Goal: Task Accomplishment & Management: Use online tool/utility

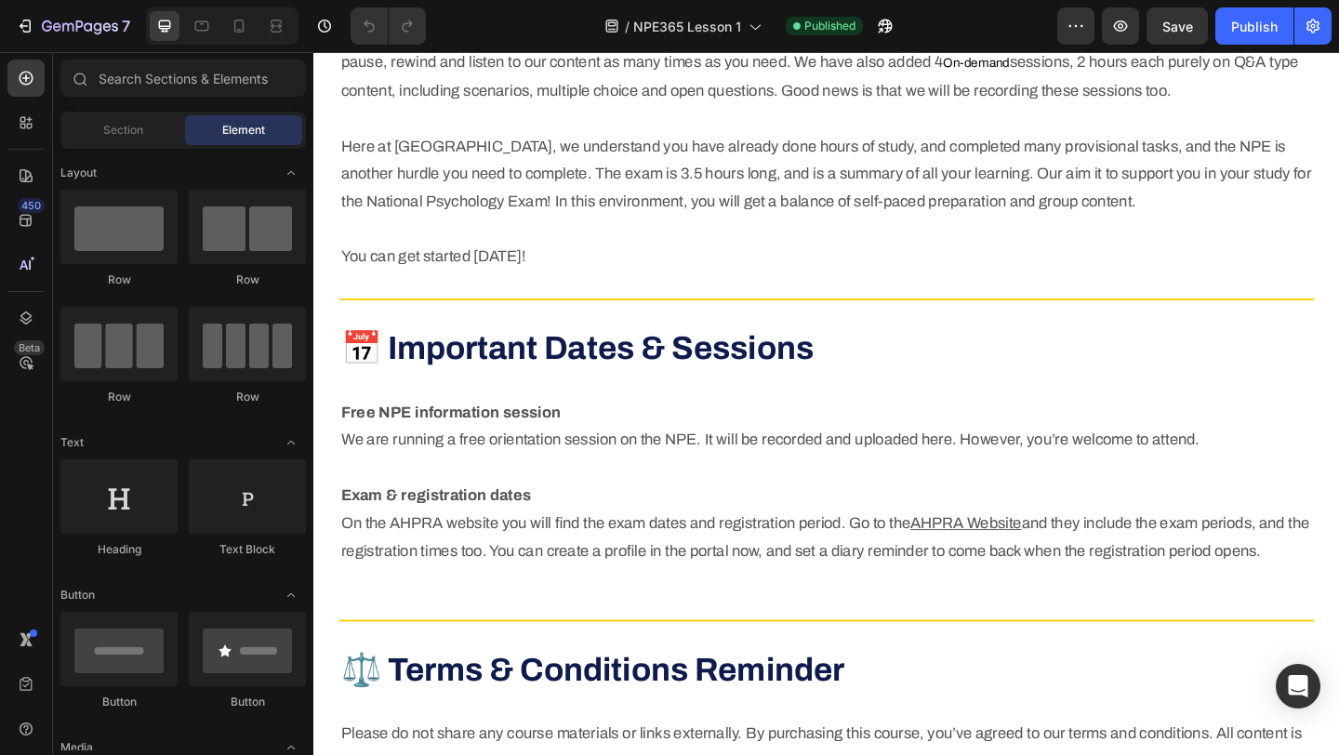
scroll to position [1216, 0]
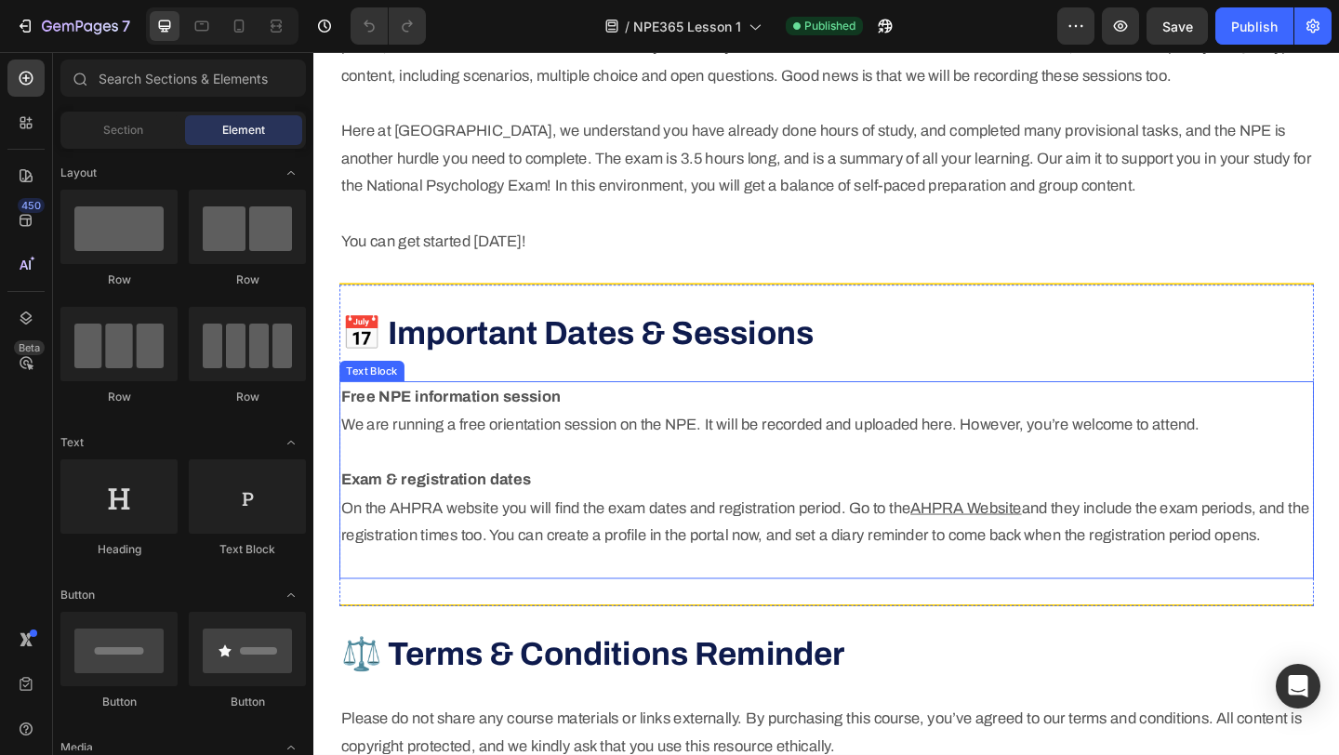
click at [742, 458] on p "Free NPE information session We are running a free orientation session on the N…" at bounding box center [871, 517] width 1056 height 211
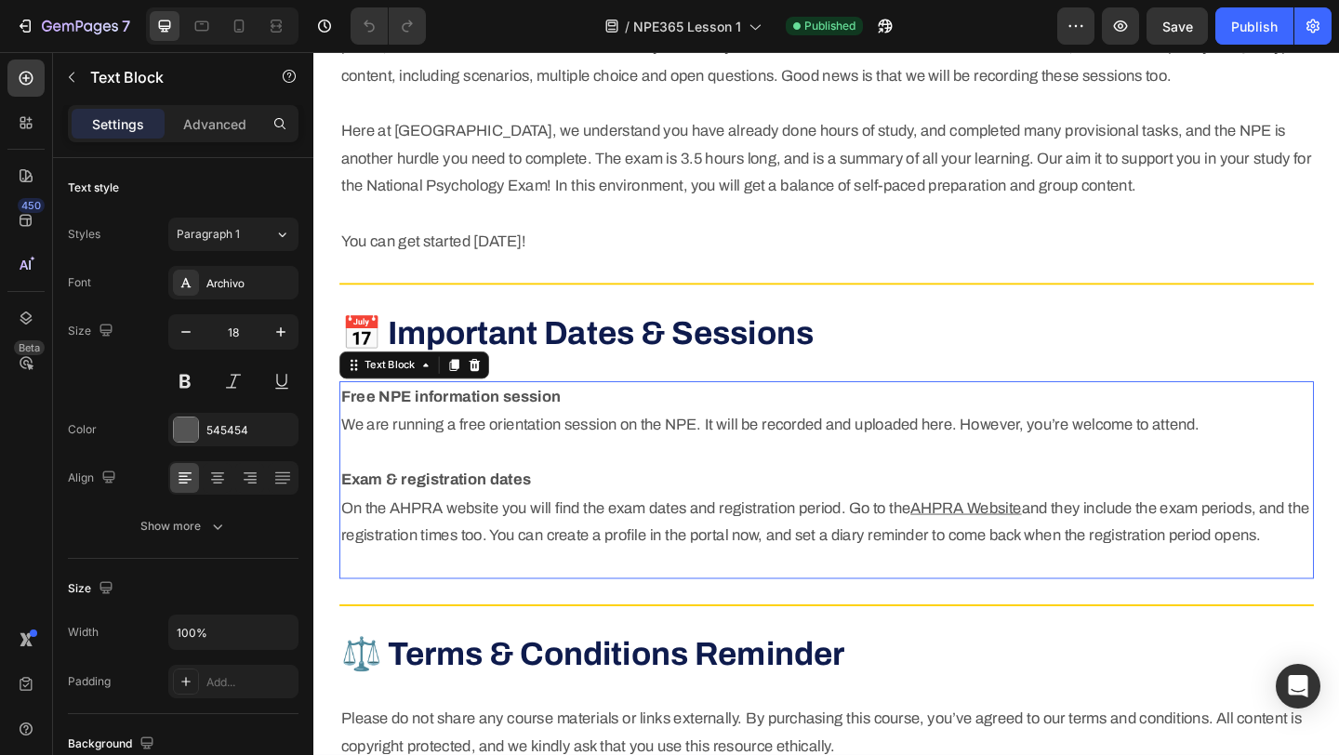
click at [742, 458] on p "Free NPE information session We are running a free orientation session on the N…" at bounding box center [871, 517] width 1056 height 211
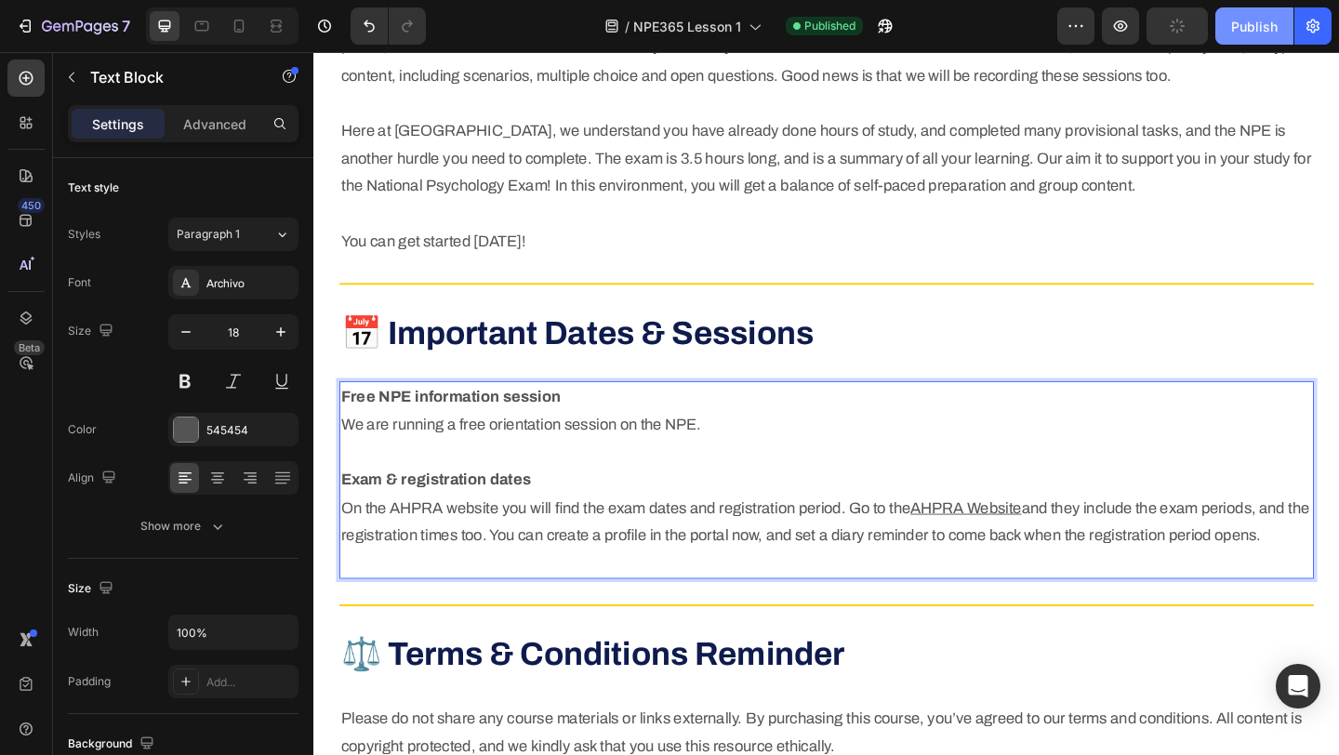
click at [1244, 27] on div "Publish" at bounding box center [1254, 27] width 46 height 20
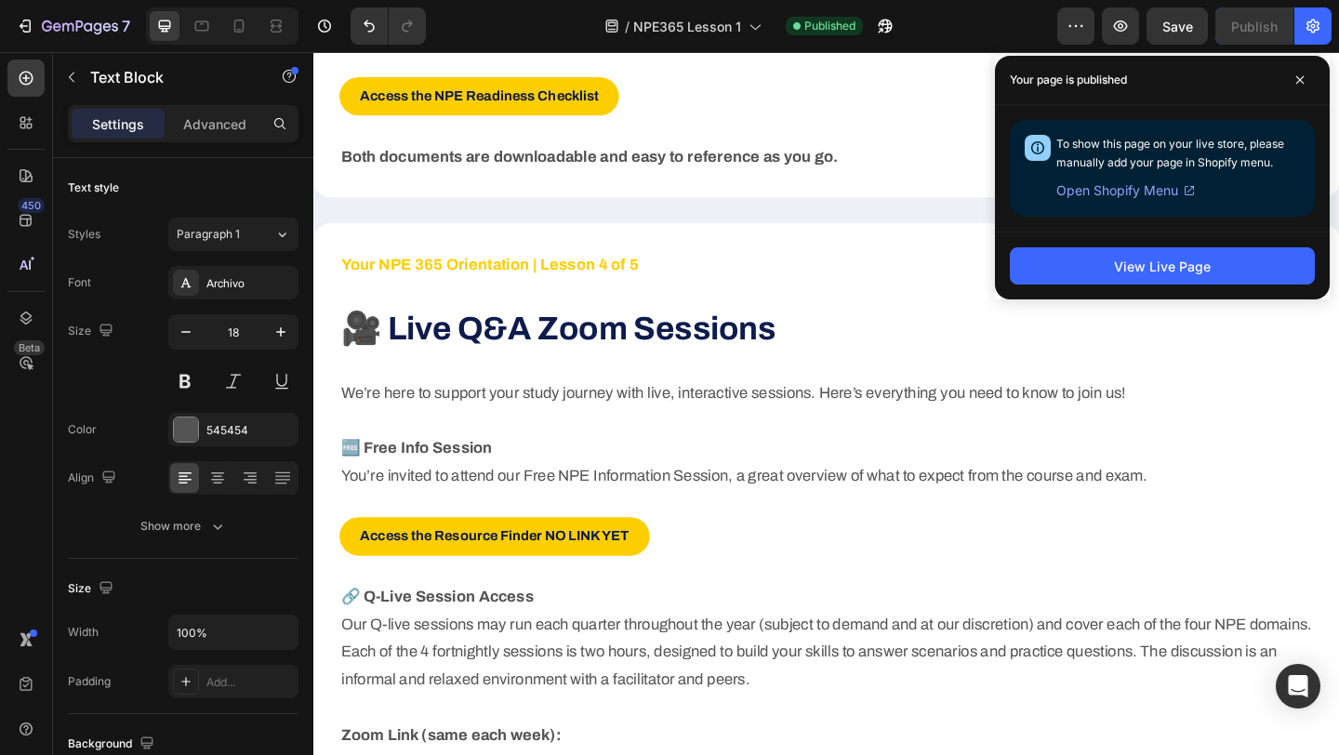
scroll to position [3313, 0]
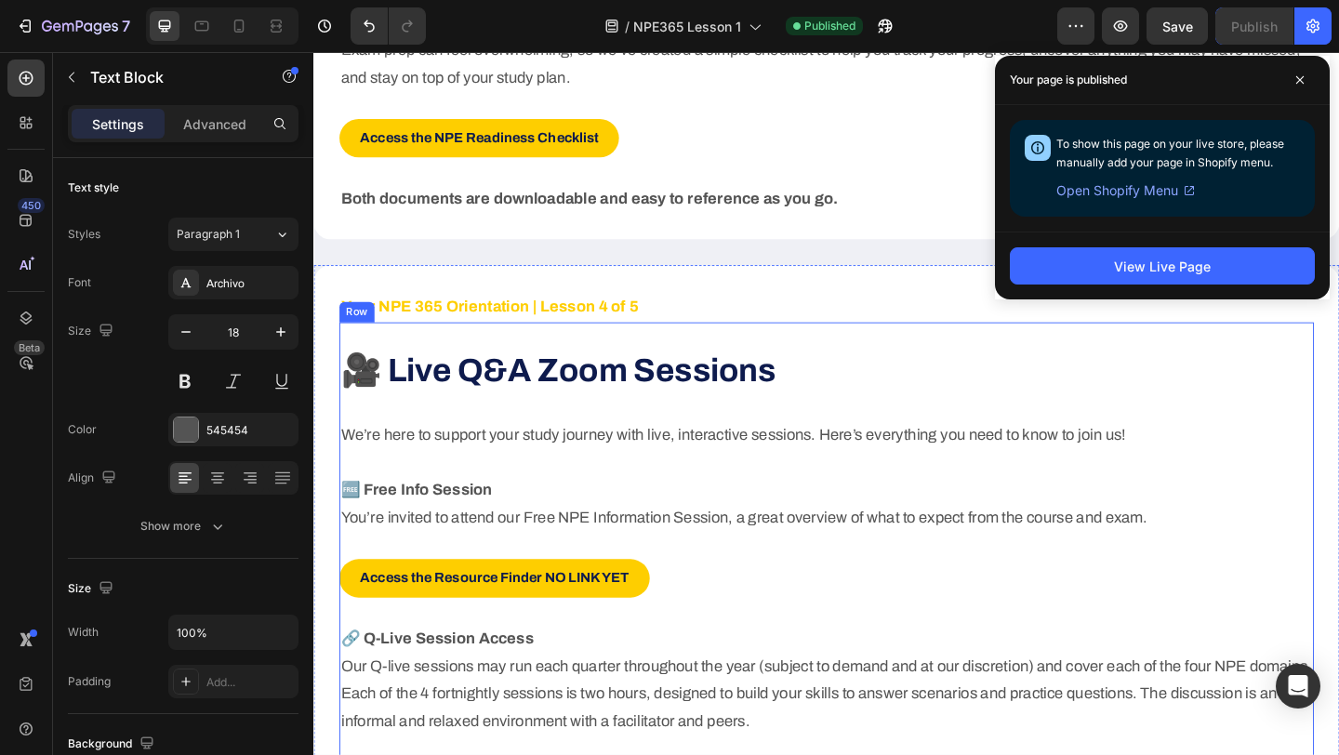
click at [463, 359] on div "🎥 Live Q&A Zoom Sessions Heading We’re here to support your study journey with …" at bounding box center [871, 696] width 1060 height 701
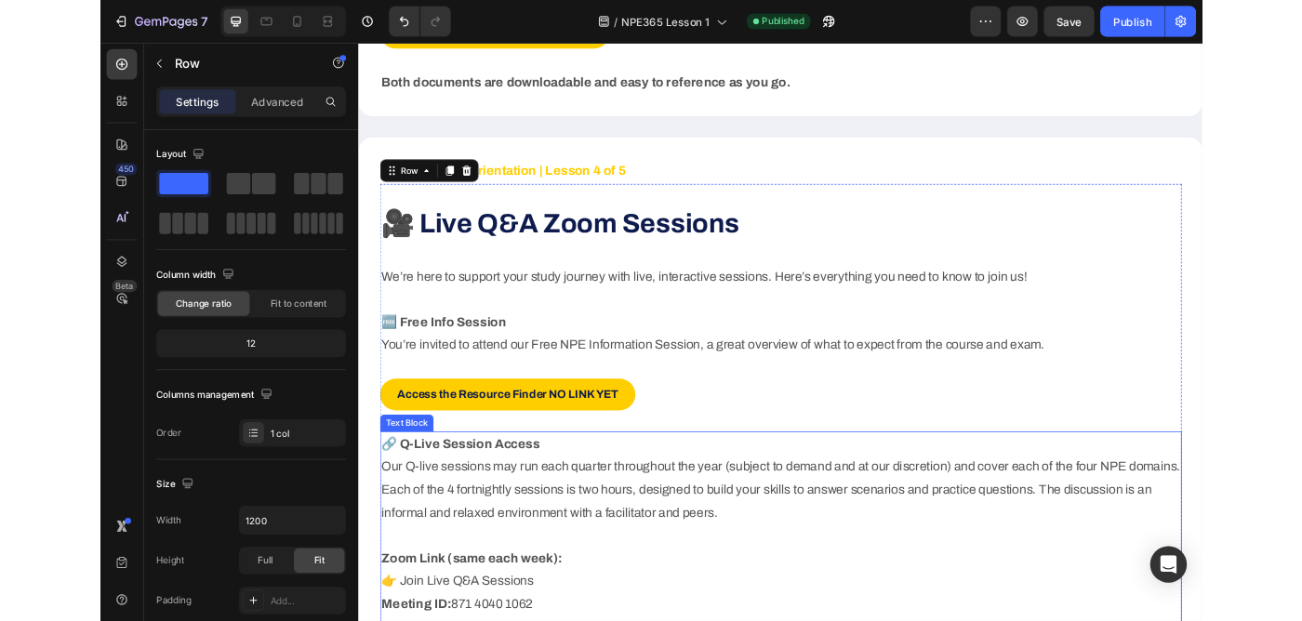
scroll to position [3276, 0]
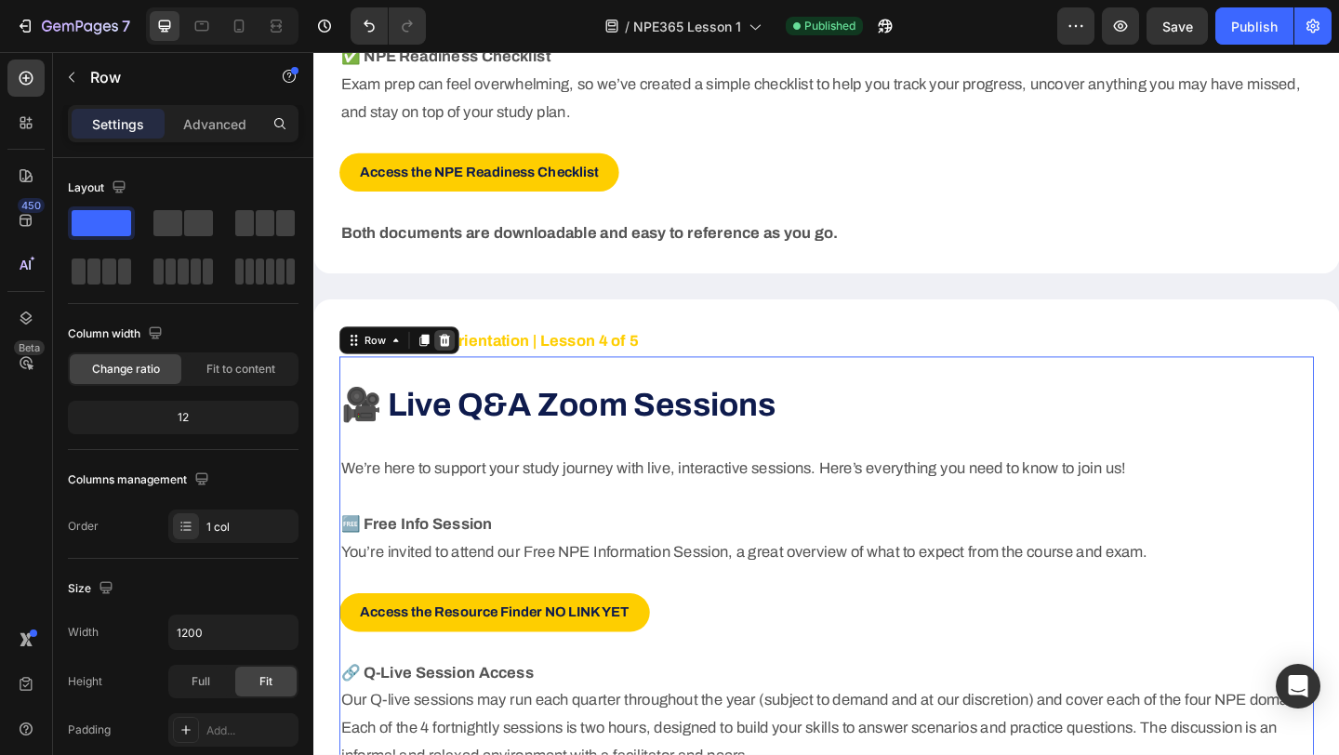
click at [456, 362] on icon at bounding box center [456, 365] width 12 height 13
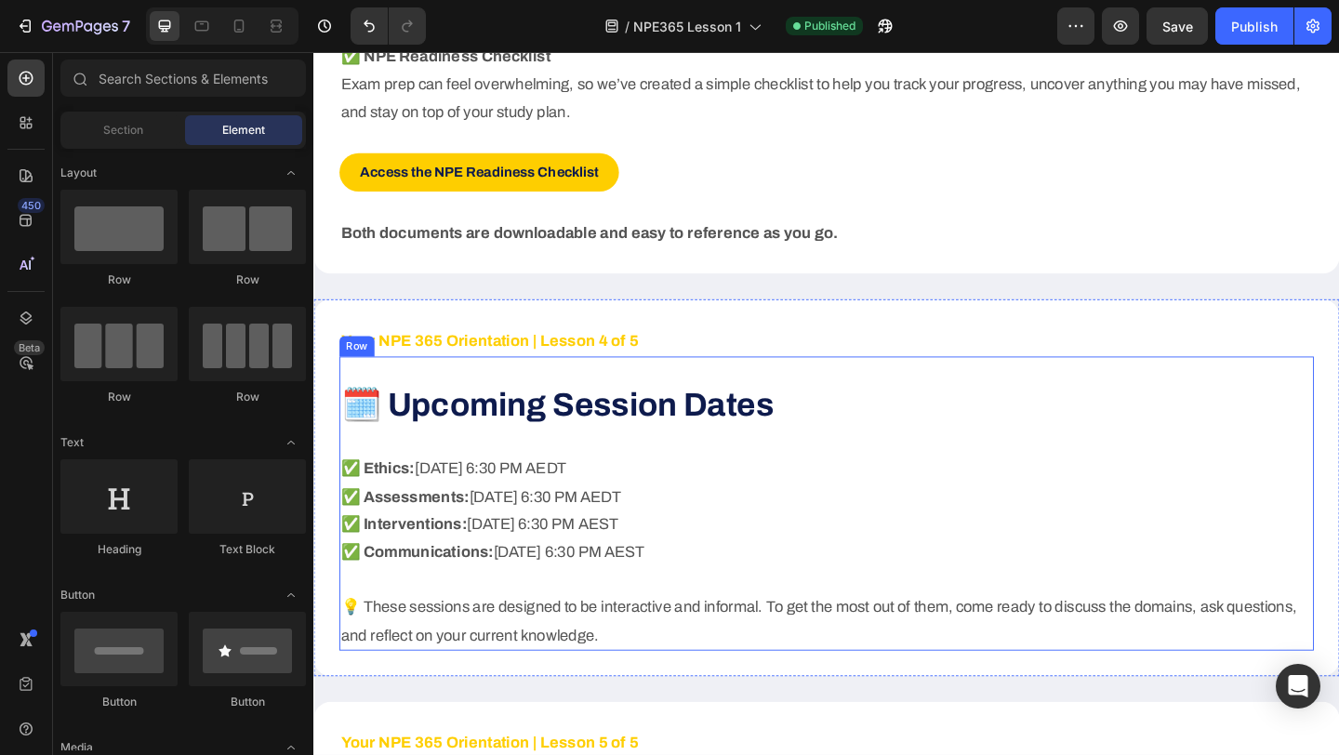
click at [523, 395] on div "🗓️ Upcoming Session Dates Heading ✅ Ethics: [DATE] 6:30 PM AEDT ✅ Assessments: …" at bounding box center [871, 543] width 1060 height 320
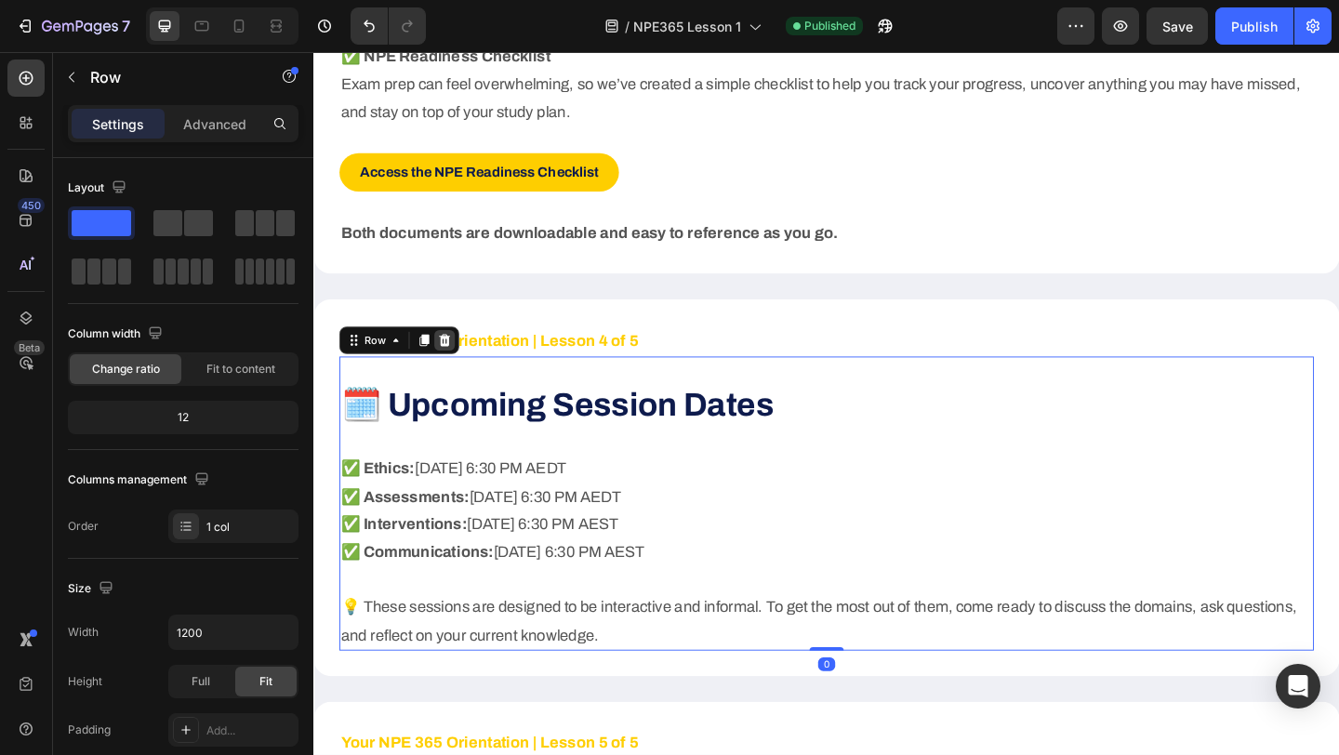
click at [452, 358] on icon at bounding box center [455, 365] width 15 height 15
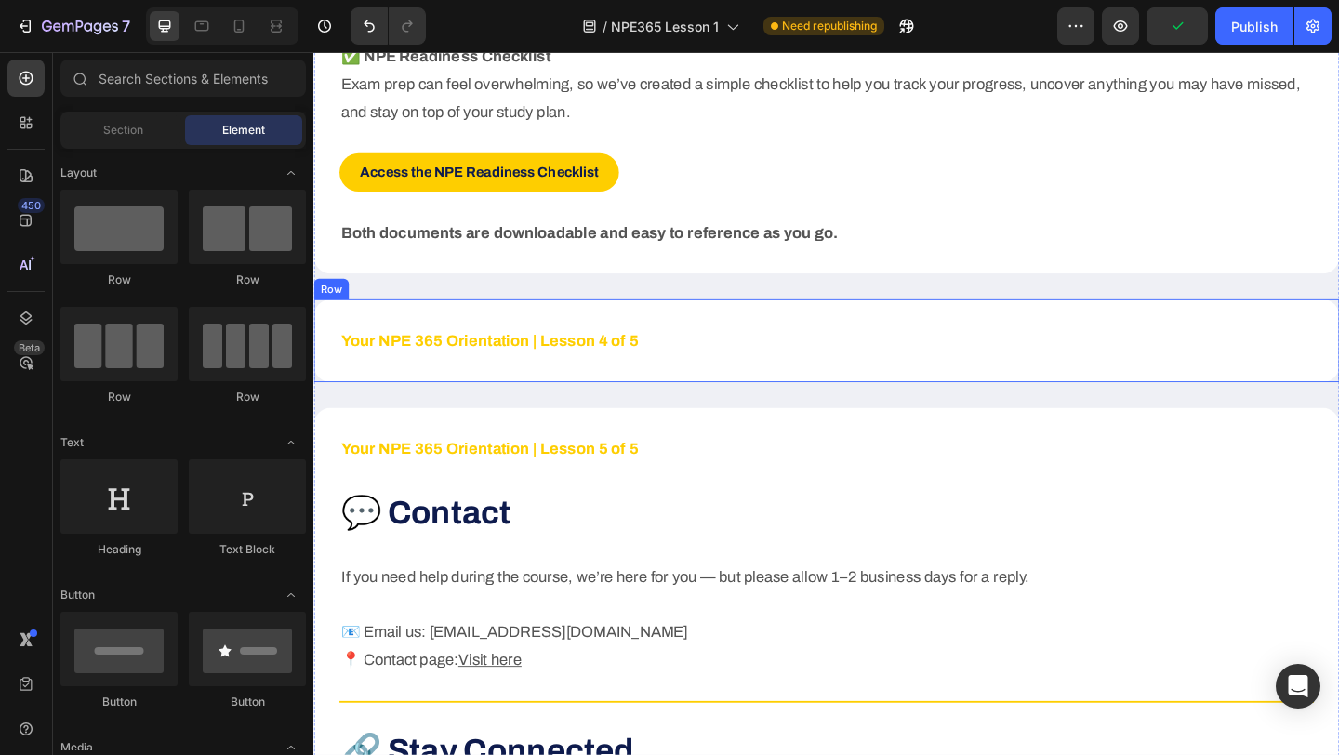
click at [361, 334] on div "Your NPE 365 Orientation | Lesson 4 of 5 Text Block Row" at bounding box center [871, 365] width 1116 height 89
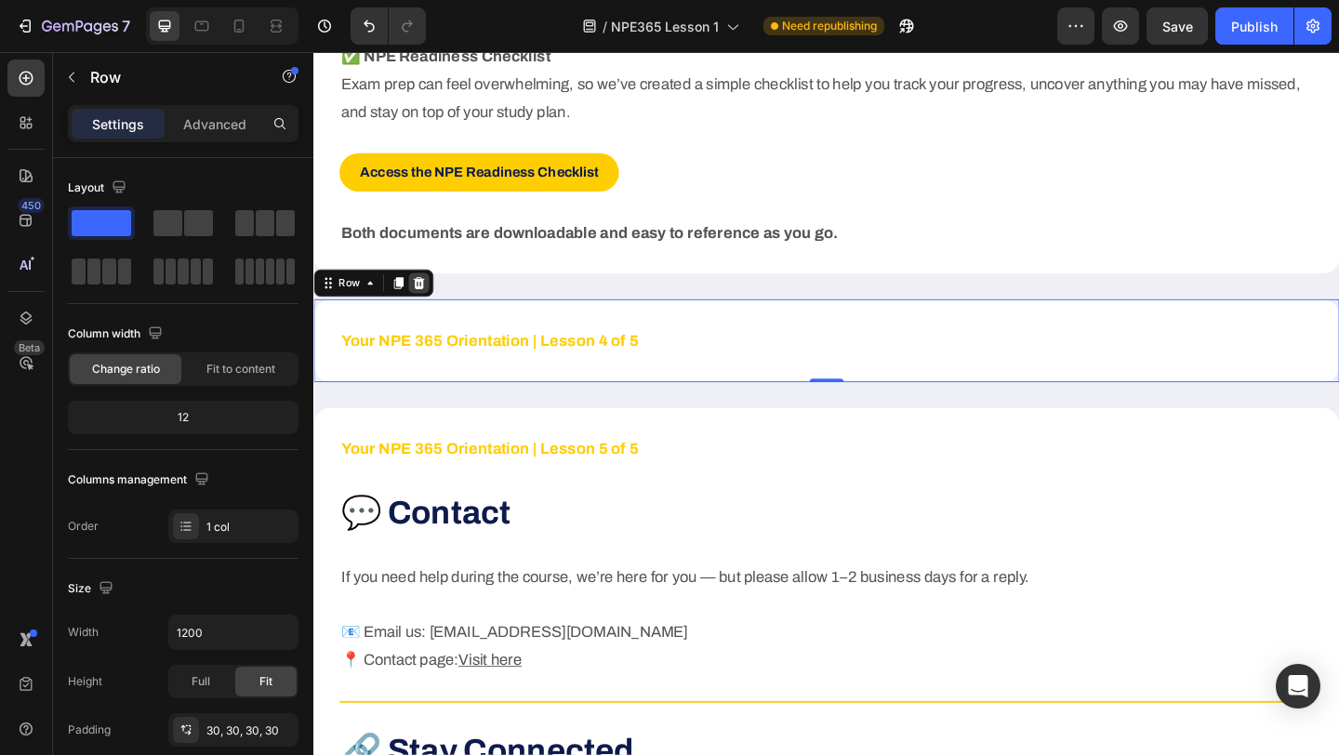
click at [430, 306] on icon at bounding box center [428, 303] width 12 height 13
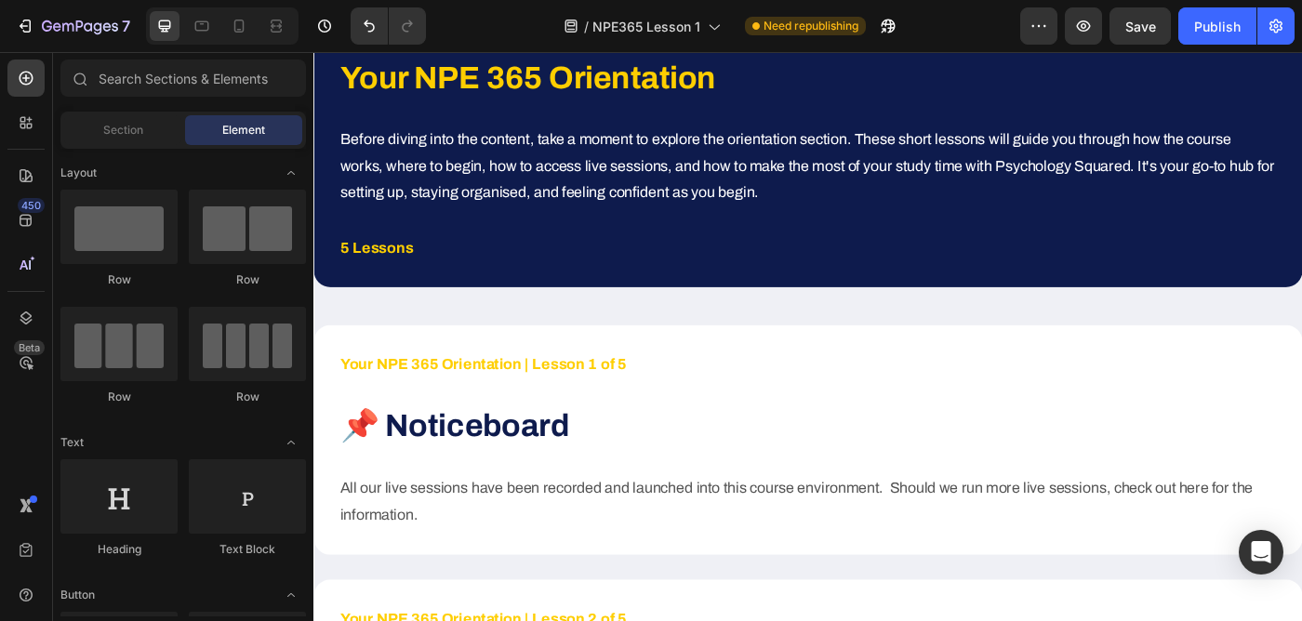
scroll to position [228, 0]
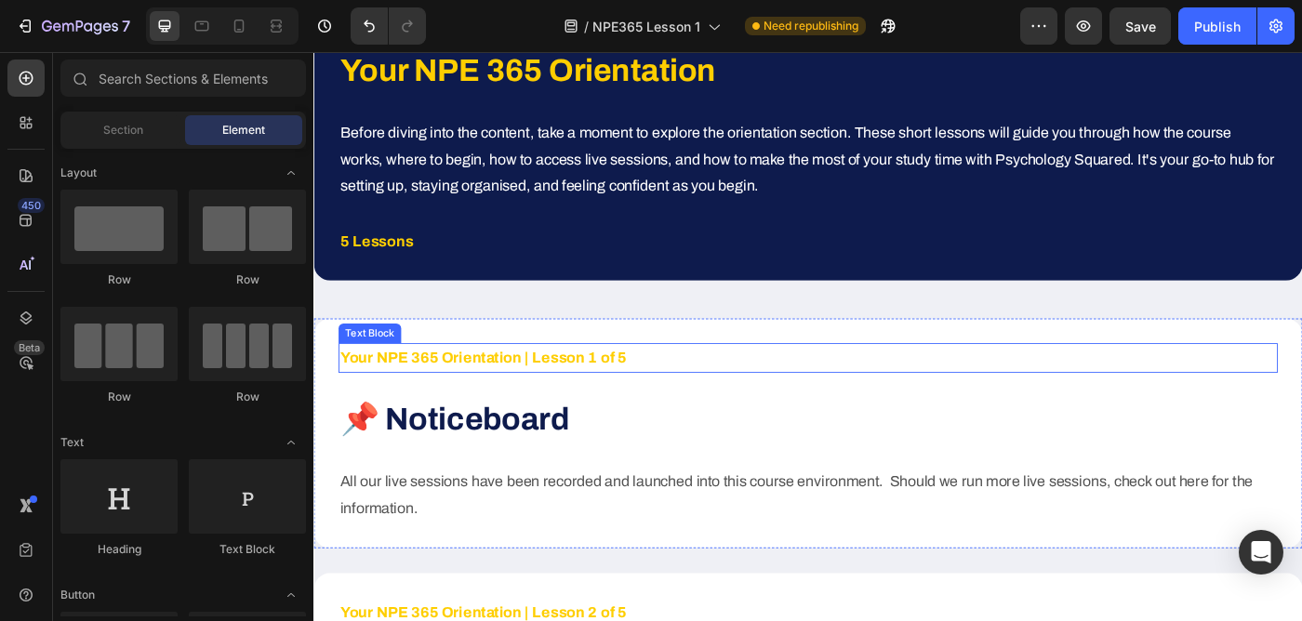
click at [655, 394] on strong "Your NPE 365 Orientation | Lesson 1 of 5" at bounding box center [505, 397] width 324 height 19
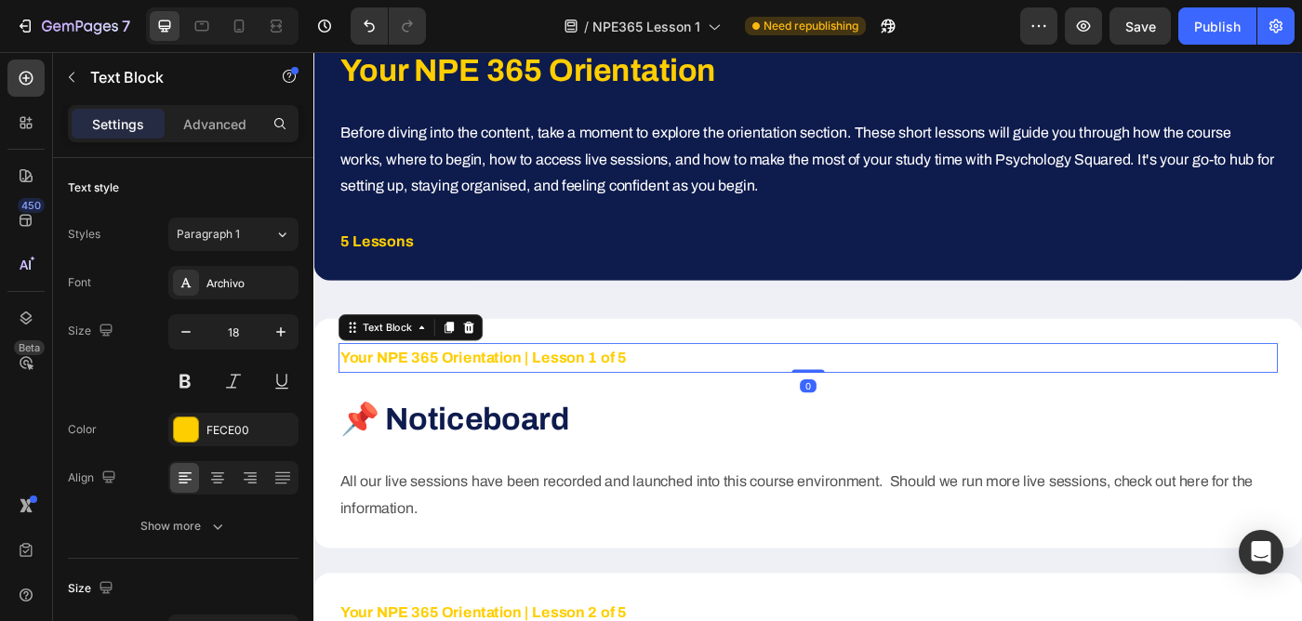
click at [660, 397] on p "Your NPE 365 Orientation | Lesson 1 of 5" at bounding box center [871, 397] width 1056 height 30
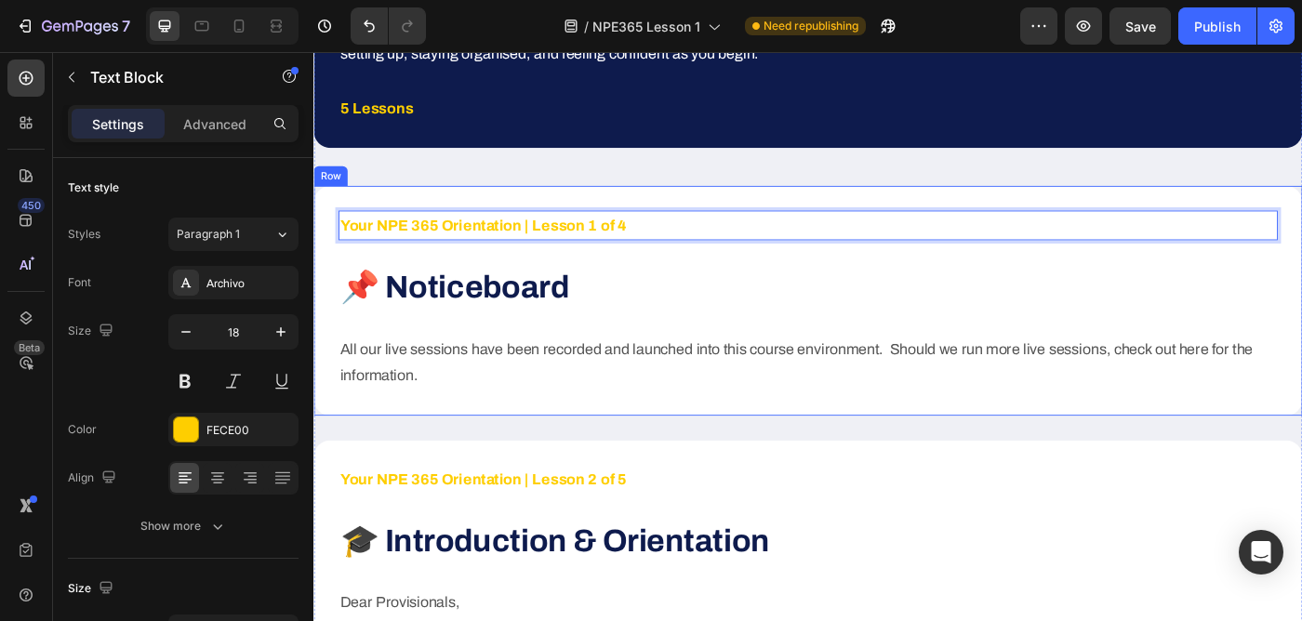
scroll to position [411, 0]
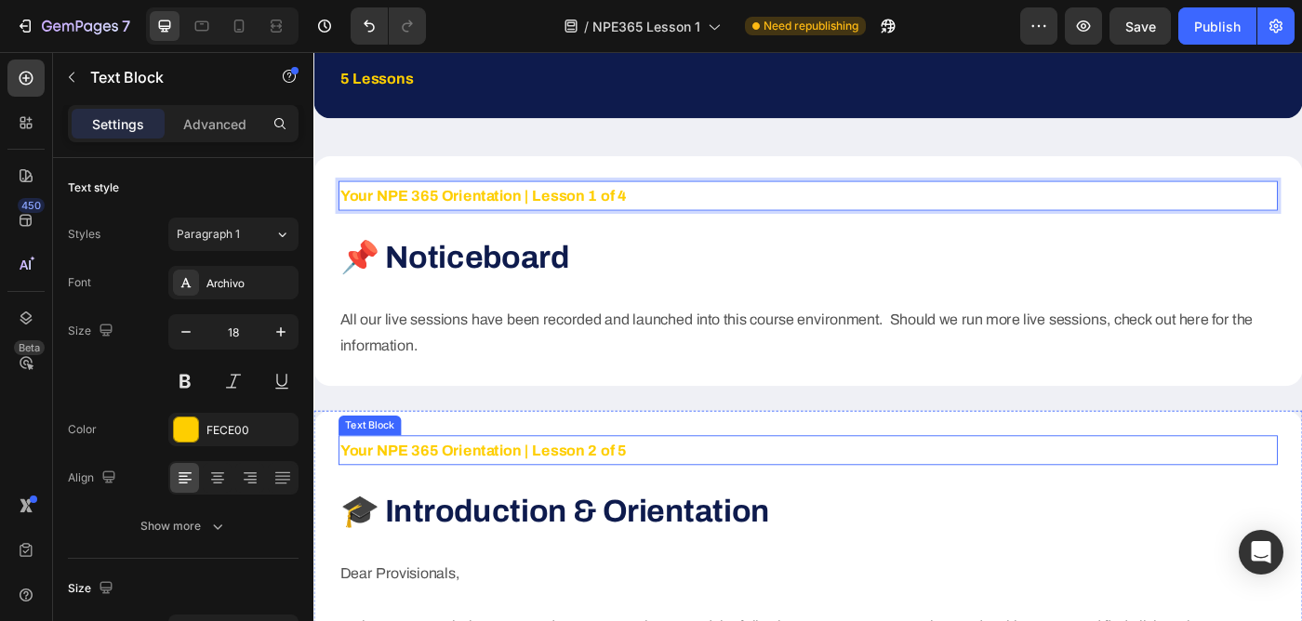
click at [659, 515] on p "Your NPE 365 Orientation | Lesson 2 of 5" at bounding box center [871, 501] width 1056 height 30
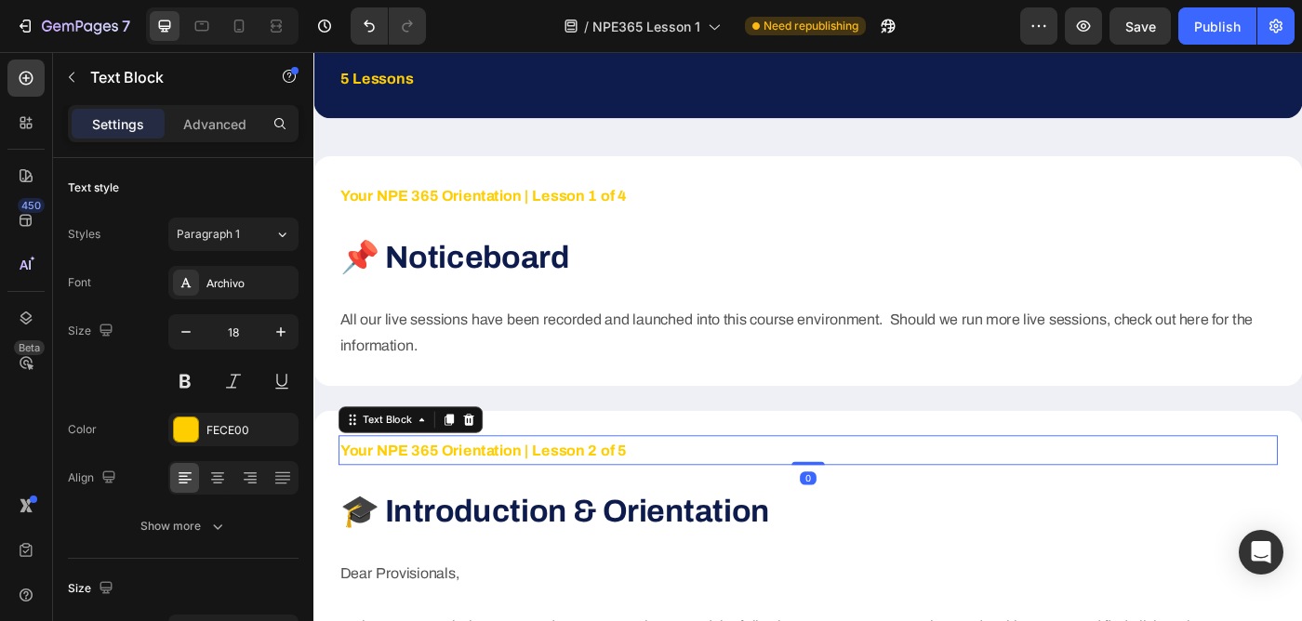
click at [659, 496] on strong "Your NPE 365 Orientation | Lesson 2 of 5" at bounding box center [505, 501] width 324 height 19
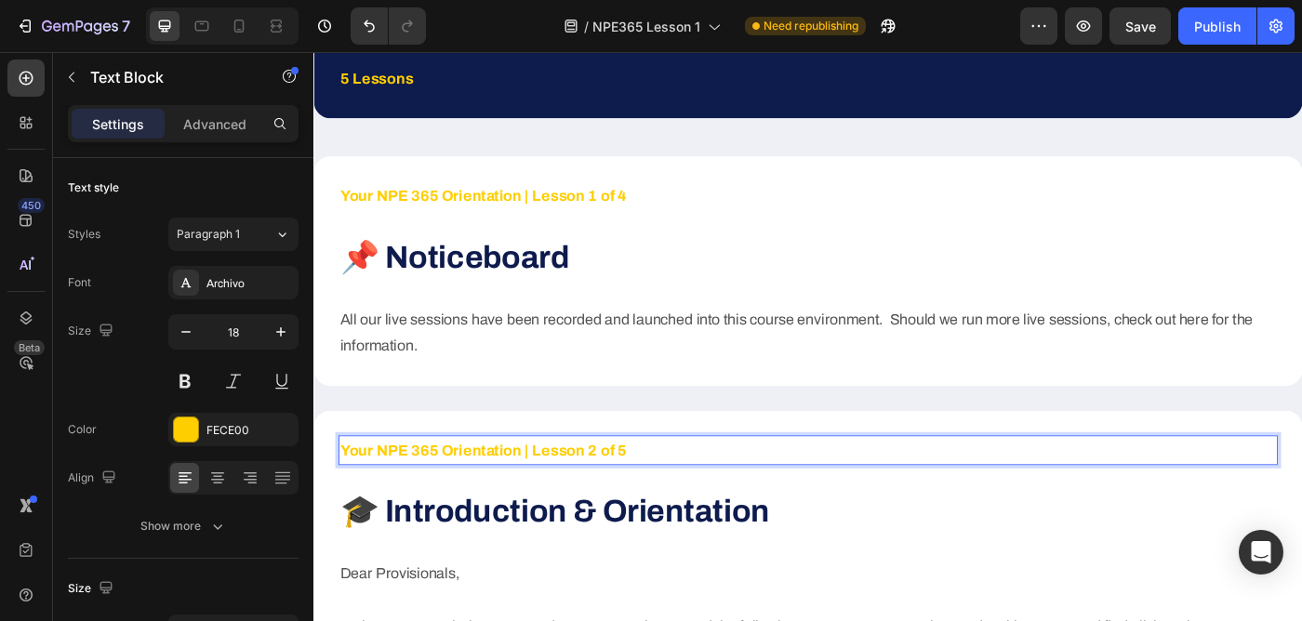
click at [659, 496] on strong "Your NPE 365 Orientation | Lesson 2 of 5" at bounding box center [505, 501] width 324 height 19
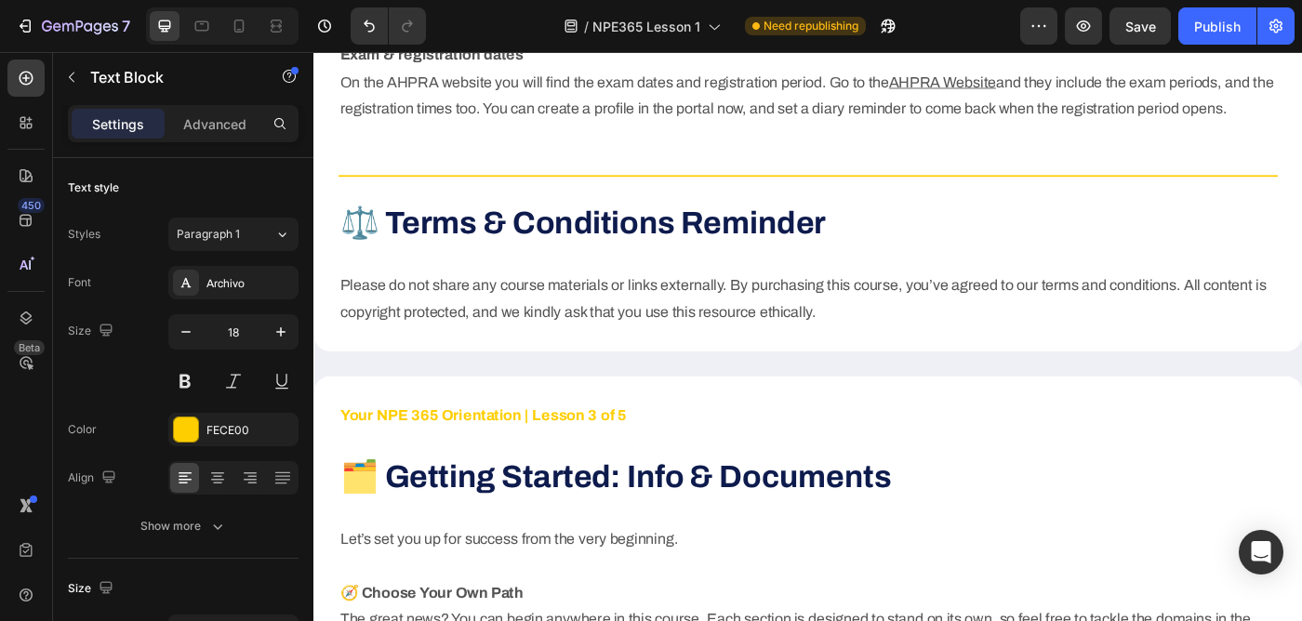
scroll to position [1679, 0]
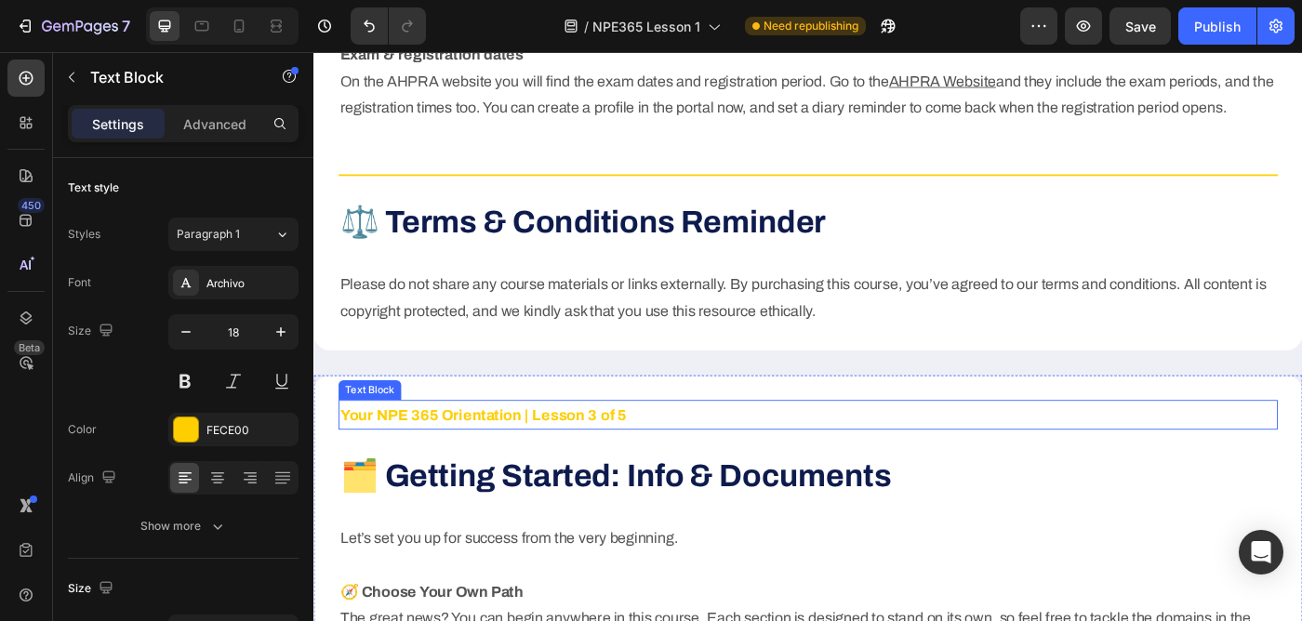
click at [656, 459] on strong "Your NPE 365 Orientation | Lesson 3 of 5" at bounding box center [505, 461] width 324 height 19
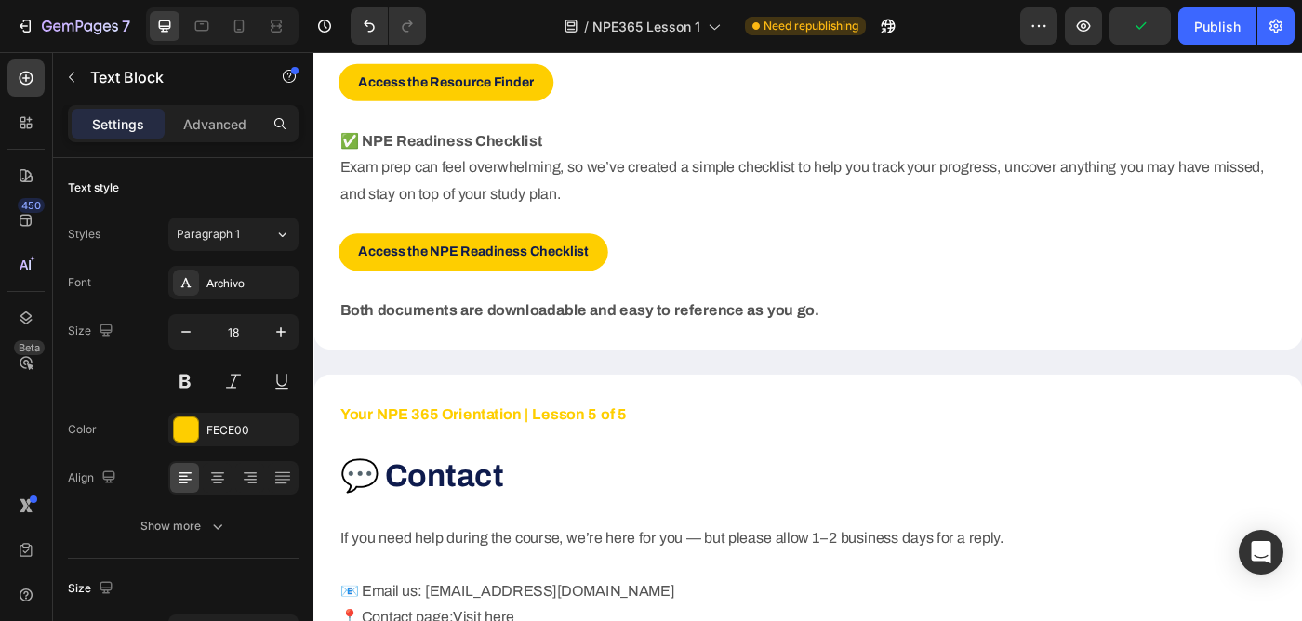
scroll to position [3224, 0]
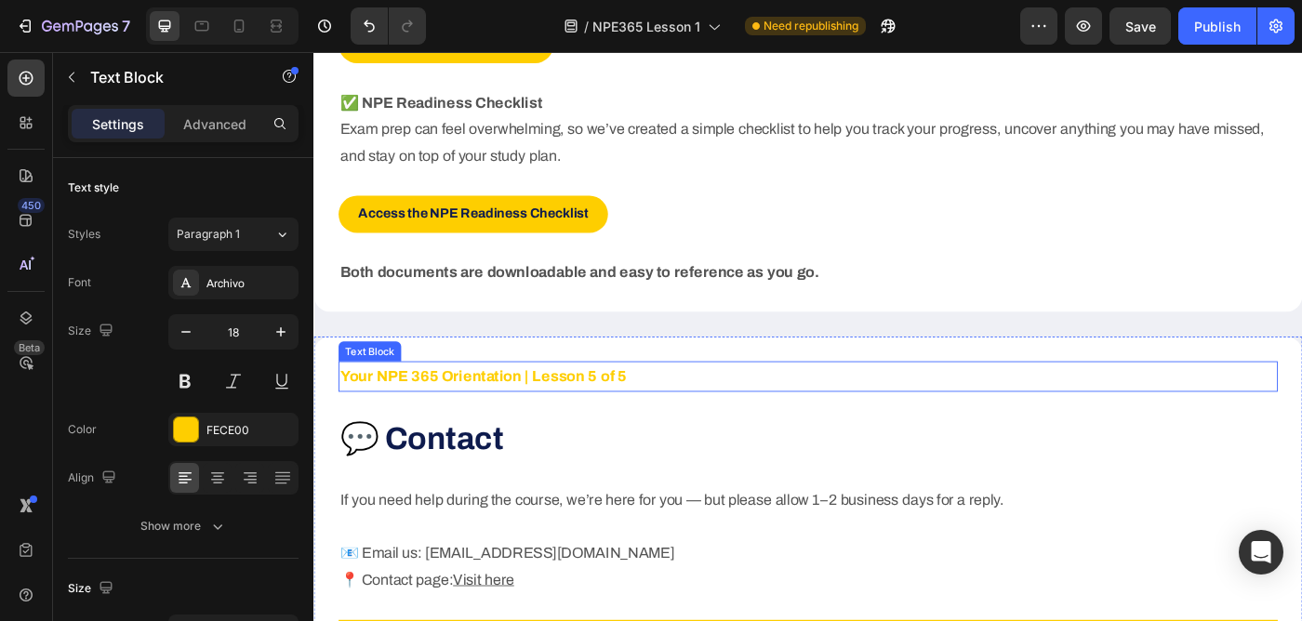
click at [655, 419] on strong "Your NPE 365 Orientation | Lesson 5 of 5" at bounding box center [505, 417] width 324 height 19
click at [665, 418] on p "Your NPE 365 Orientation | Lesson 5 of 5" at bounding box center [871, 418] width 1056 height 30
click at [624, 418] on strong "Your NPE 365 Orientation | Lesson 5 of 5" at bounding box center [505, 417] width 324 height 19
click at [671, 416] on p "Your NPE 365 Orientation | Lesson 4 of 5" at bounding box center [871, 418] width 1056 height 30
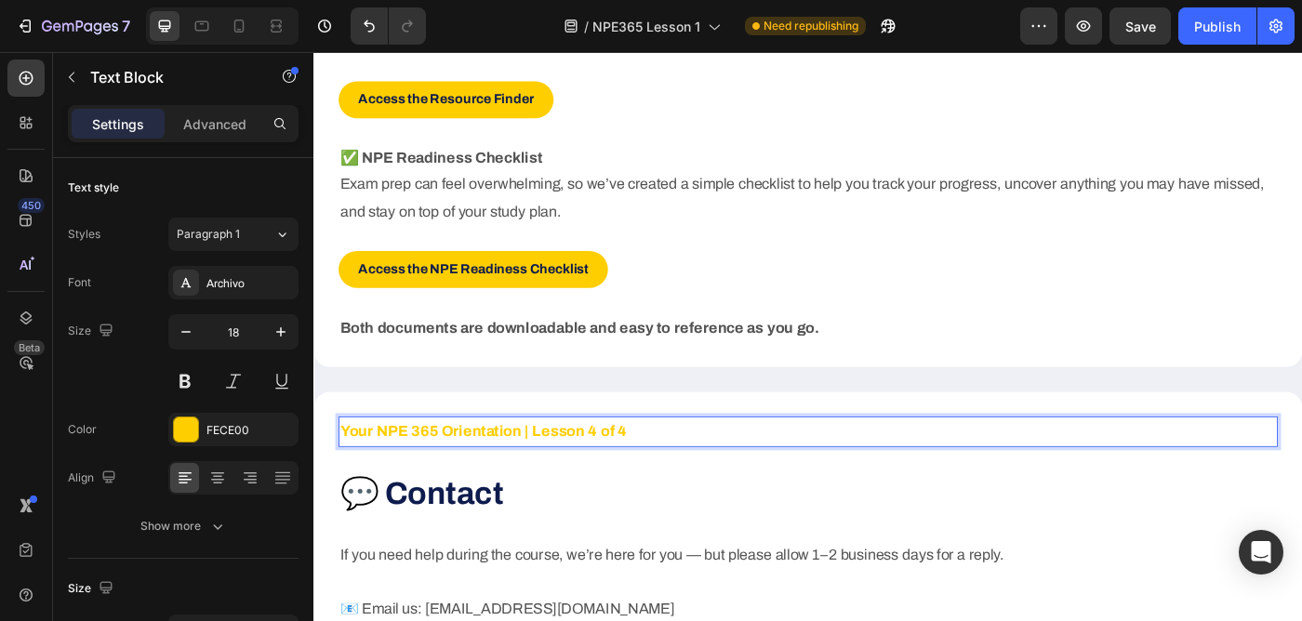
scroll to position [3182, 0]
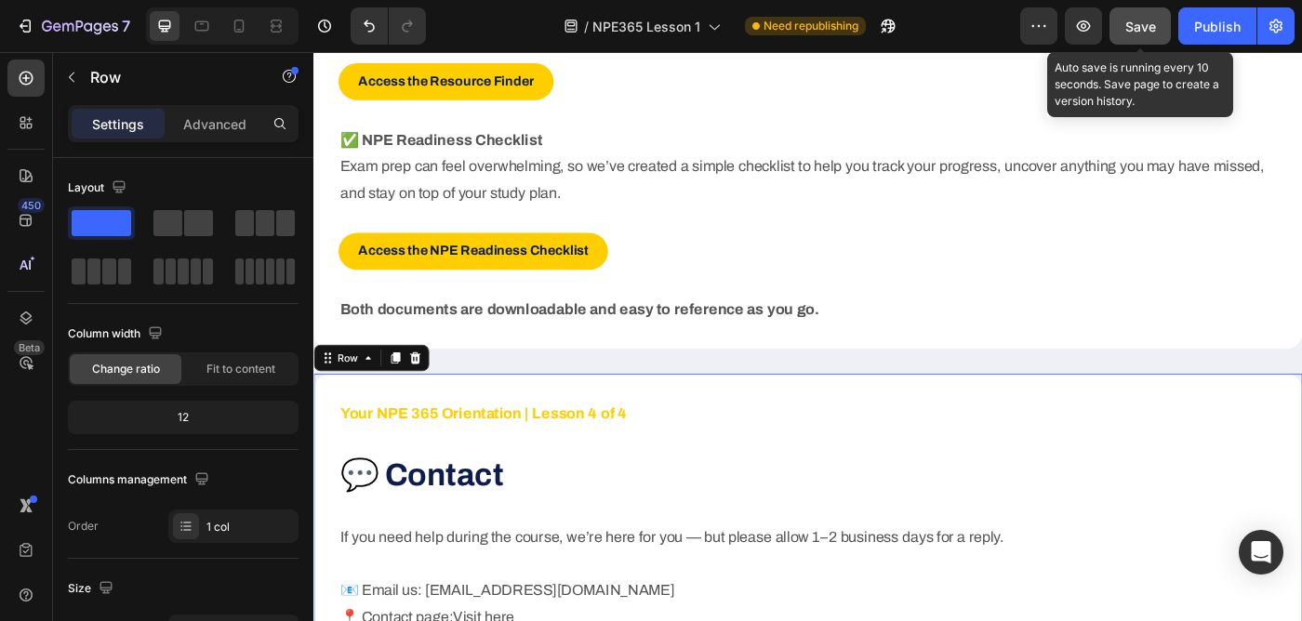
click at [1156, 27] on span "Save" at bounding box center [1140, 27] width 31 height 16
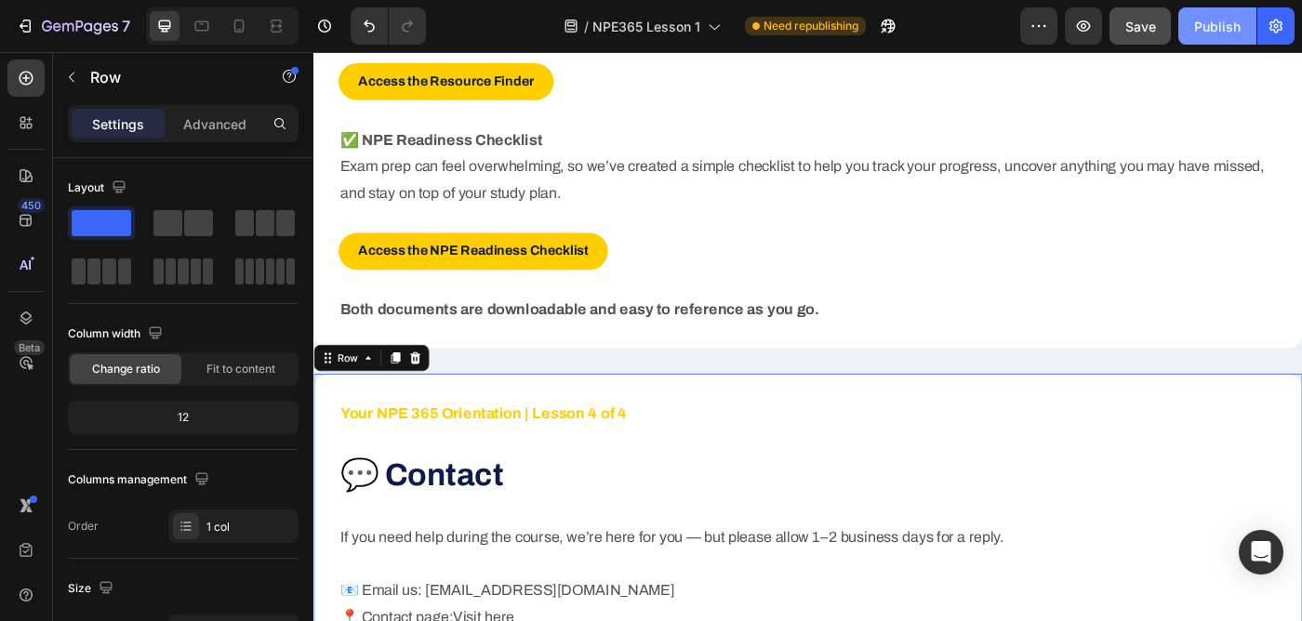
click at [1227, 27] on div "Publish" at bounding box center [1217, 27] width 46 height 20
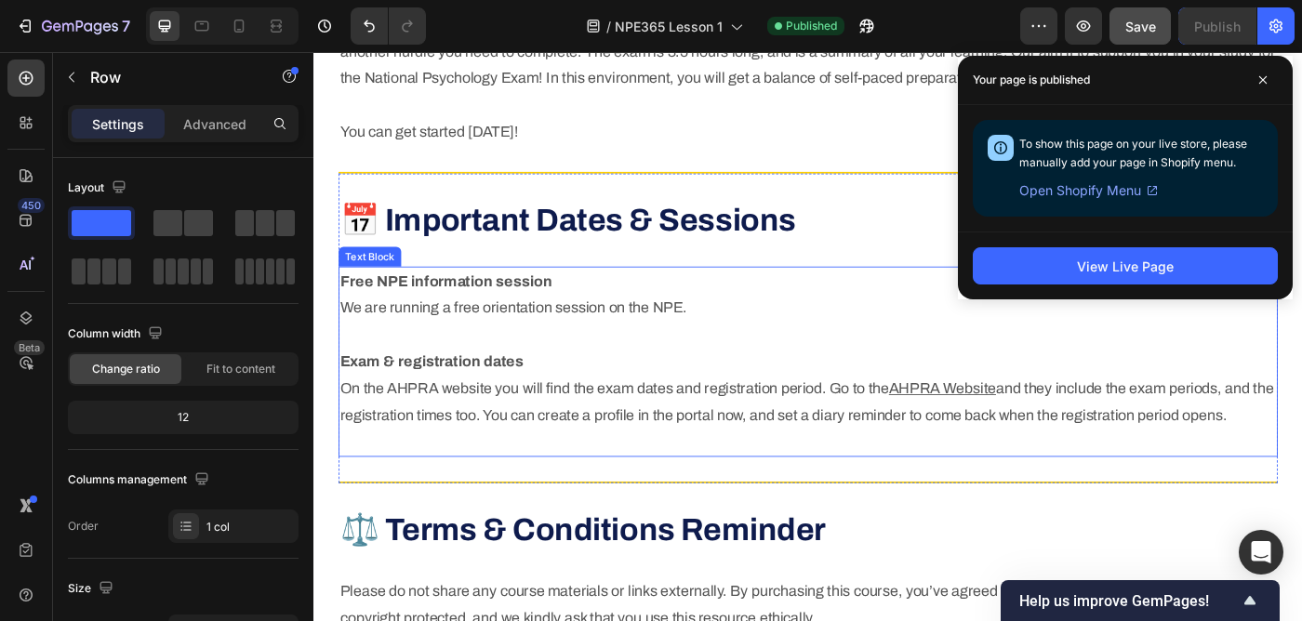
scroll to position [1335, 0]
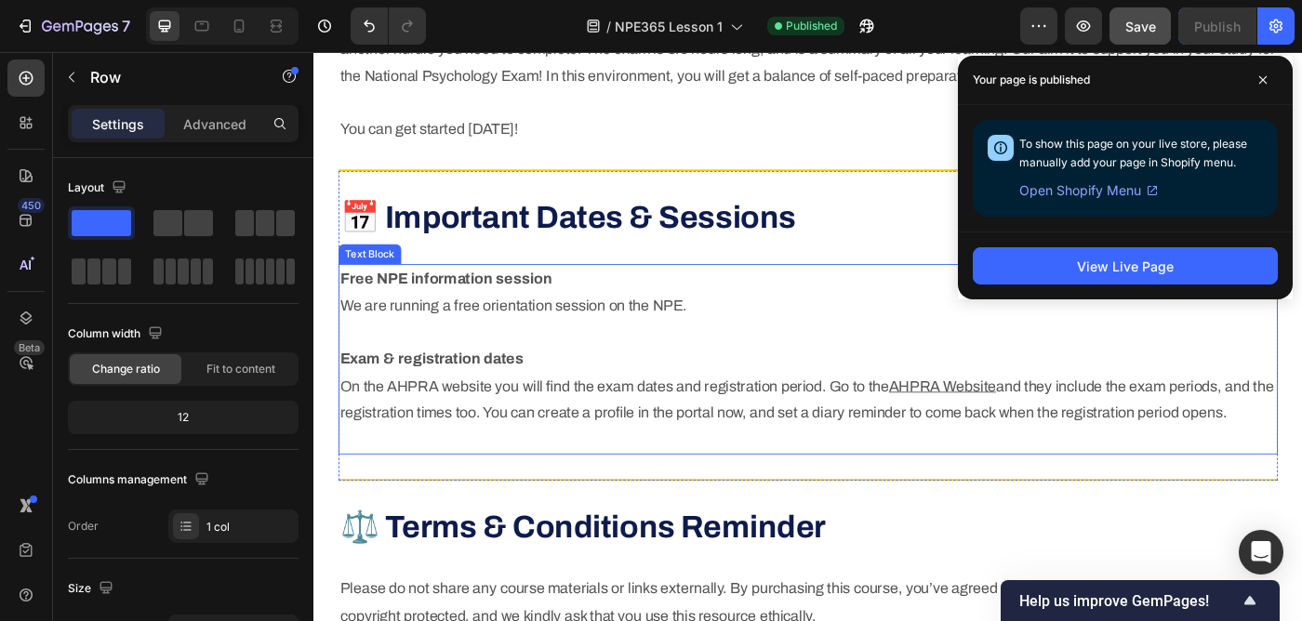
click at [479, 302] on strong "Free NPE information session" at bounding box center [462, 307] width 239 height 19
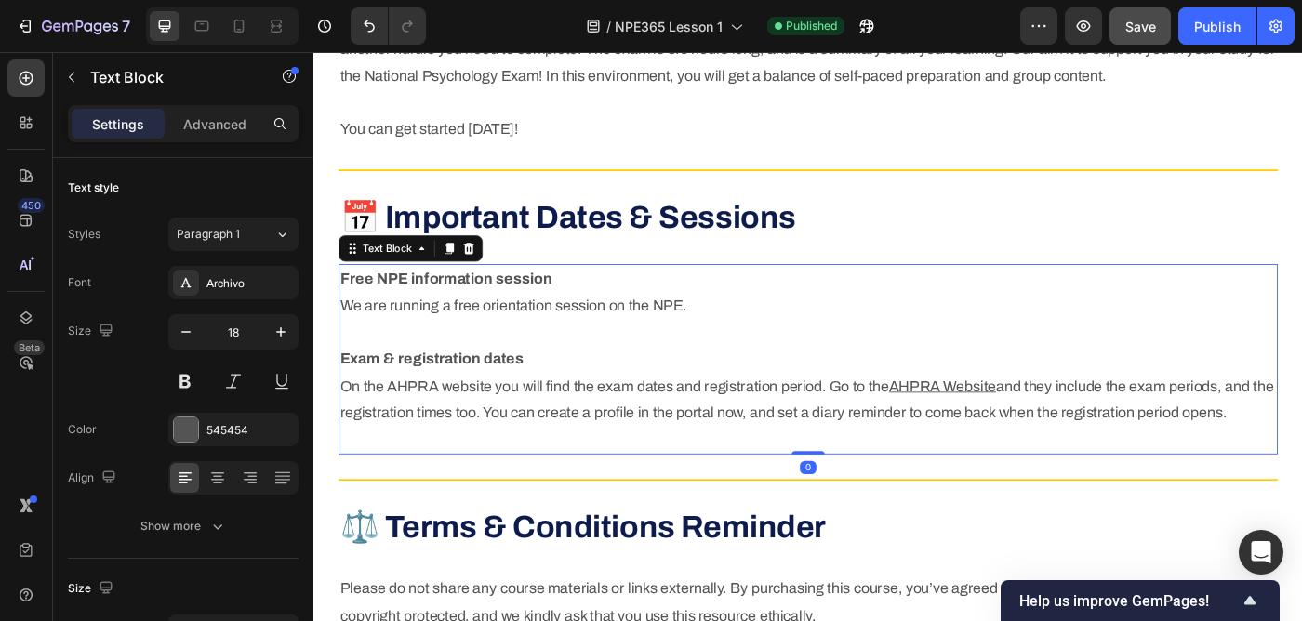
click at [479, 302] on strong "Free NPE information session" at bounding box center [462, 307] width 239 height 19
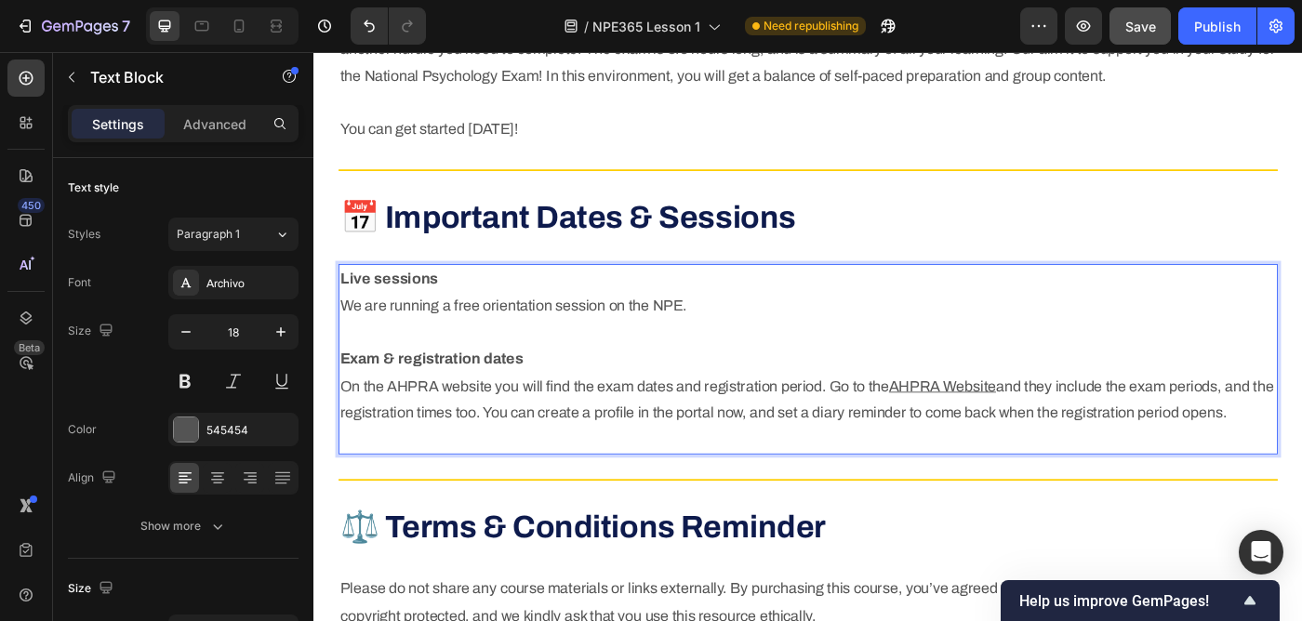
drag, startPoint x: 343, startPoint y: 335, endPoint x: 748, endPoint y: 346, distance: 405.5
click at [748, 346] on p "Live sessions We are running a free orientation session on the NPE. Exam & regi…" at bounding box center [871, 398] width 1056 height 211
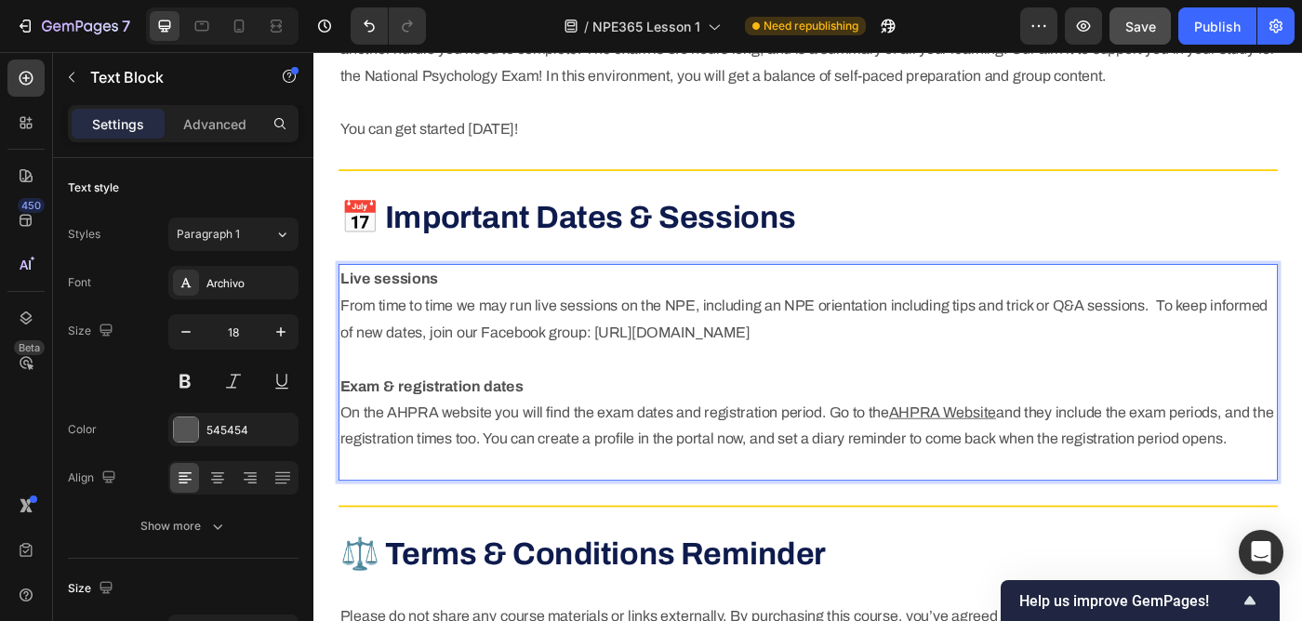
click at [627, 370] on p "Live sessions From time to time we may run live sessions on the NPE, including …" at bounding box center [871, 413] width 1056 height 241
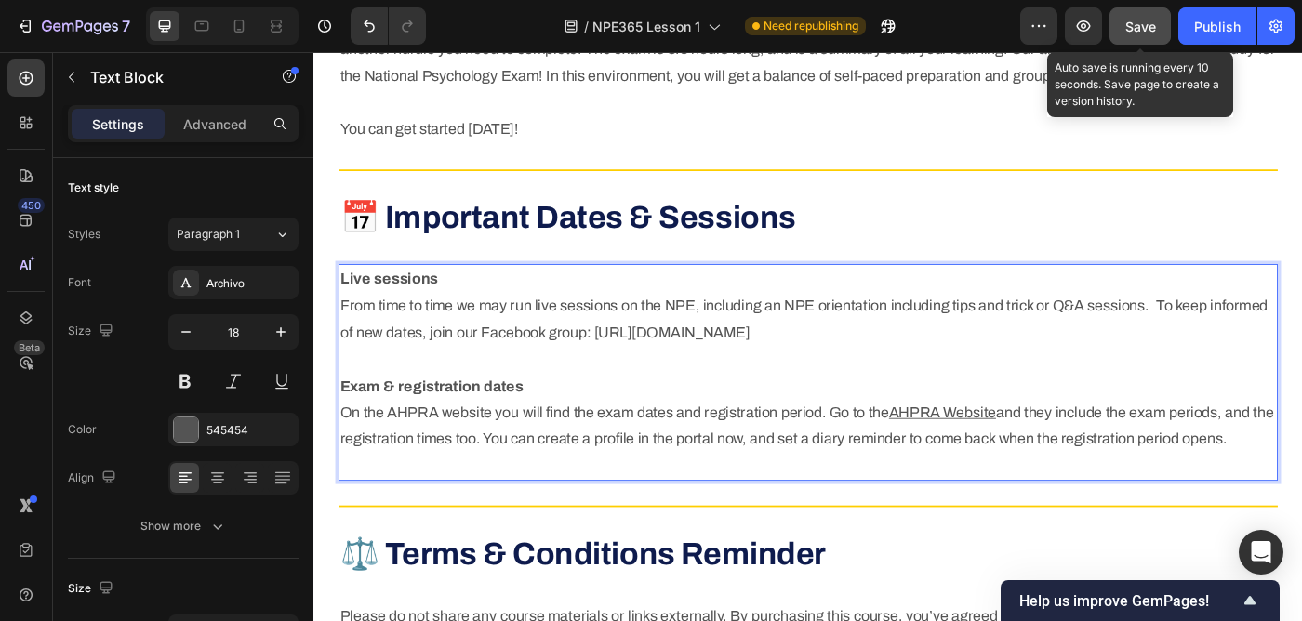
click at [1134, 25] on span "Save" at bounding box center [1140, 27] width 31 height 16
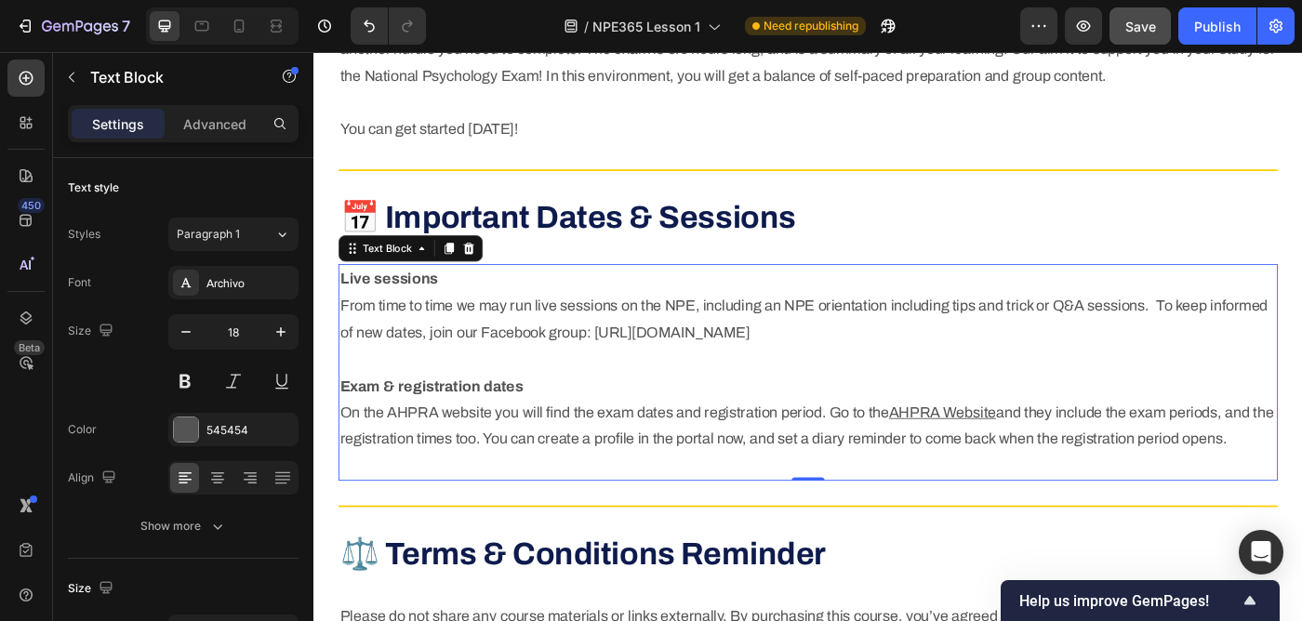
click at [507, 357] on p "Live sessions From time to time we may run live sessions on the NPE, including …" at bounding box center [871, 413] width 1056 height 241
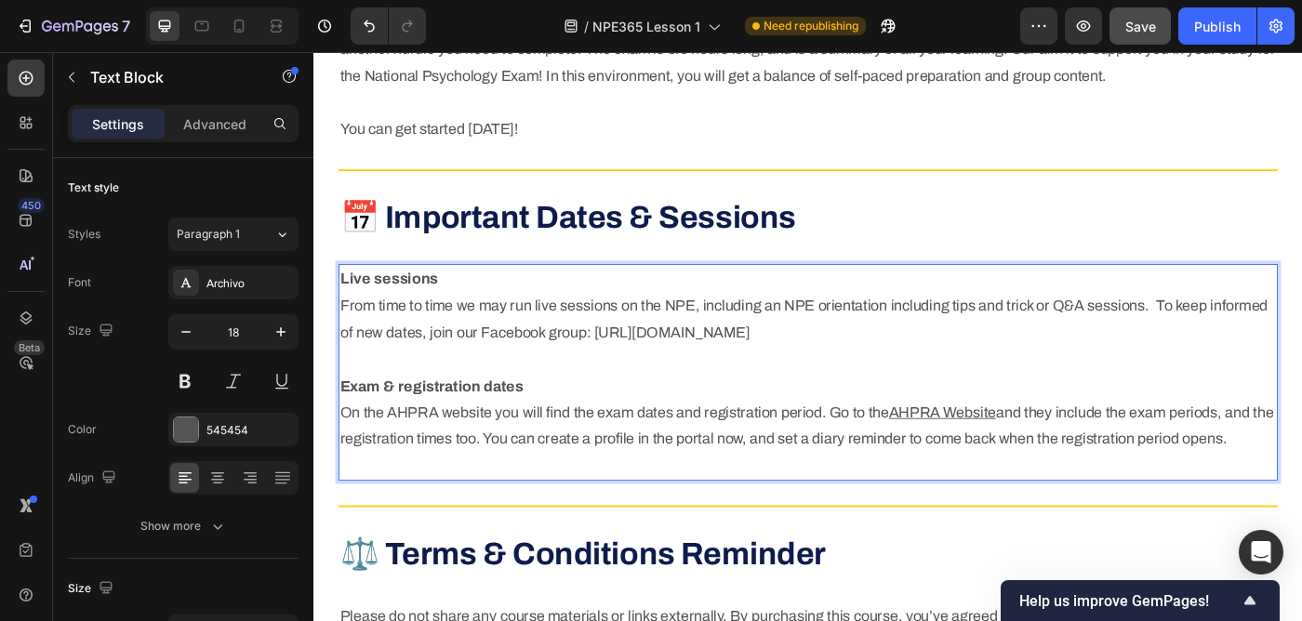
click at [593, 462] on p "Live sessions From time to time we may run live sessions on the NPE, including …" at bounding box center [871, 413] width 1056 height 241
click at [1230, 21] on div "Publish" at bounding box center [1217, 27] width 46 height 20
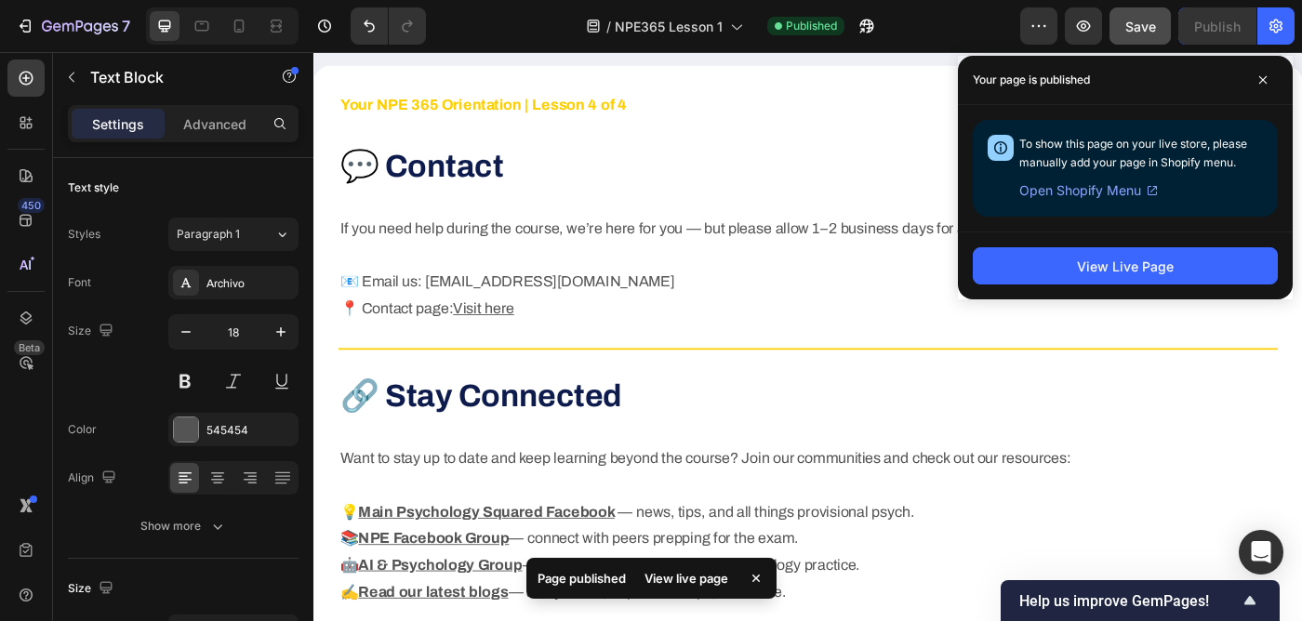
scroll to position [3543, 0]
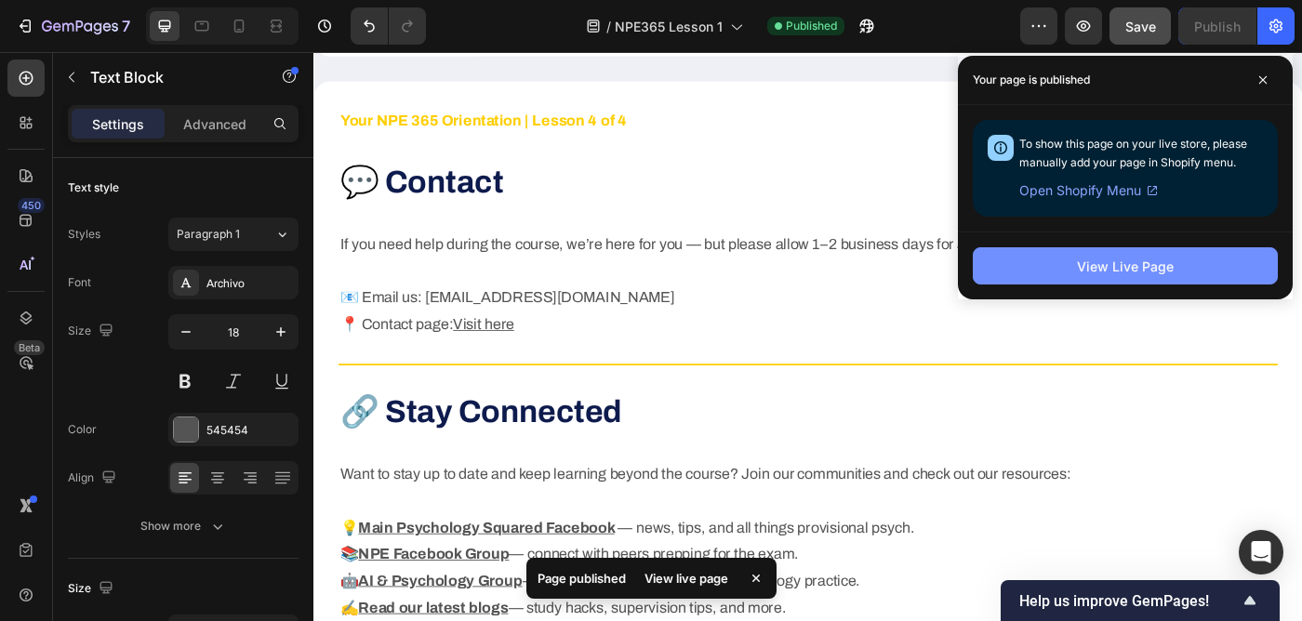
click at [1138, 269] on div "View Live Page" at bounding box center [1125, 267] width 97 height 20
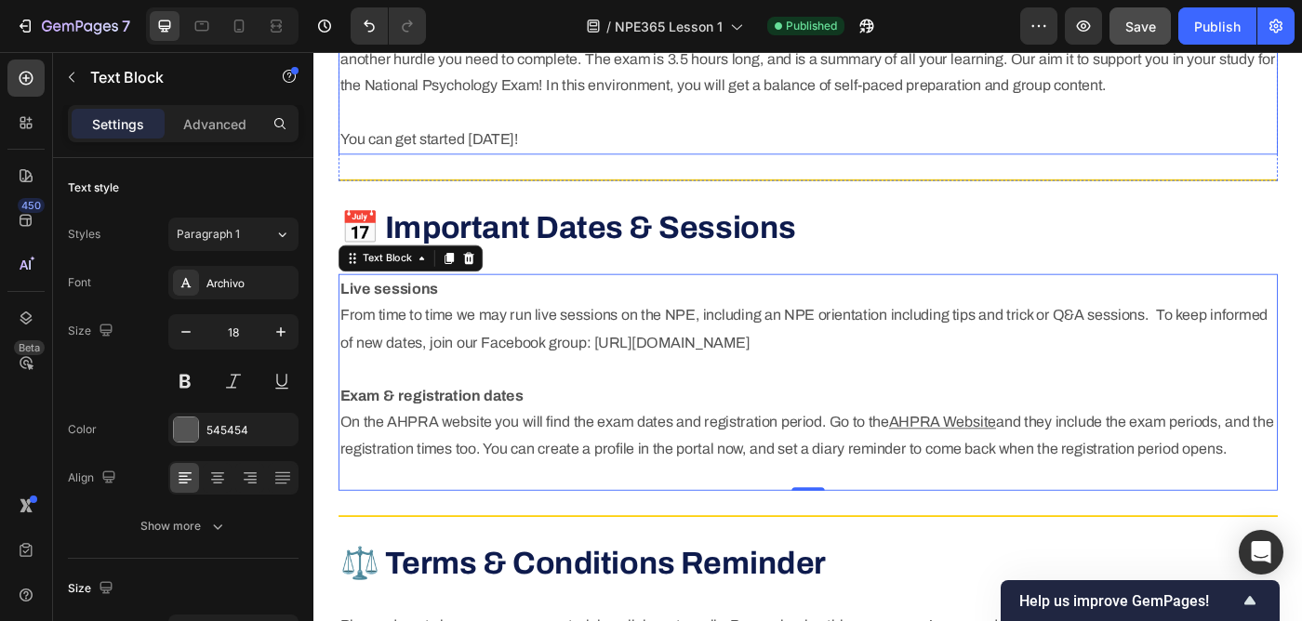
scroll to position [1335, 0]
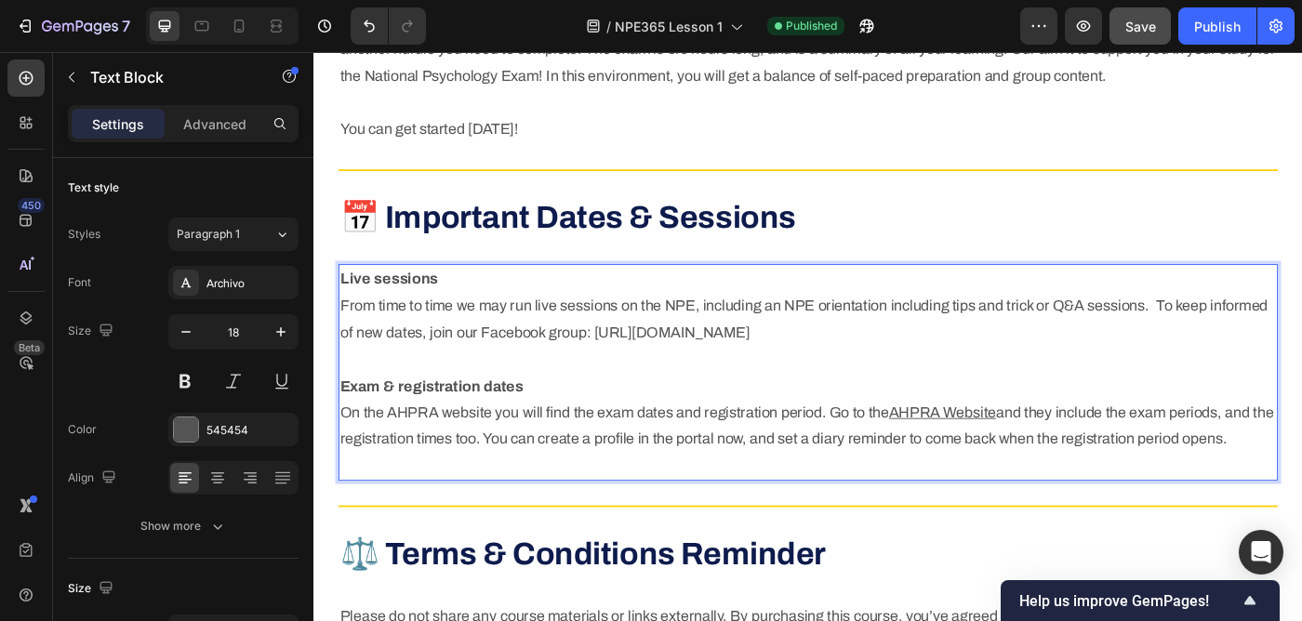
click at [632, 371] on p "Live sessions From time to time we may run live sessions on the NPE, including …" at bounding box center [871, 413] width 1056 height 241
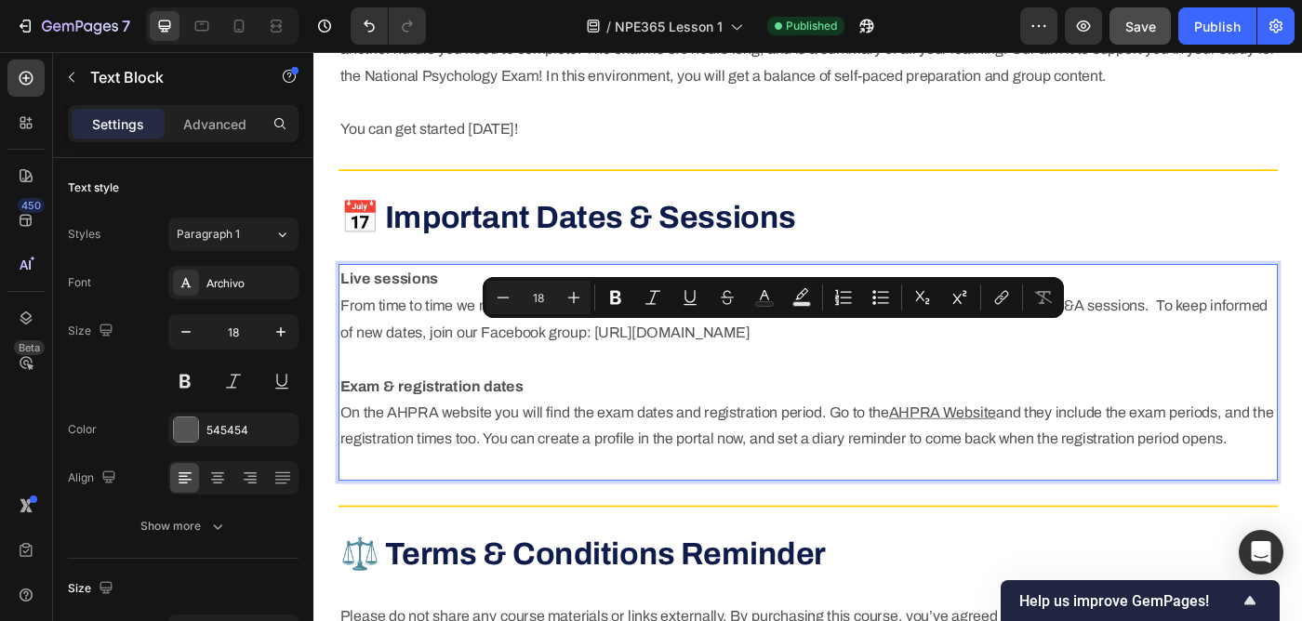
drag, startPoint x: 632, startPoint y: 371, endPoint x: 947, endPoint y: 378, distance: 315.3
click at [947, 378] on p "Live sessions From time to time we may run live sessions on the NPE, including …" at bounding box center [871, 413] width 1056 height 241
click at [993, 296] on icon "Editor contextual toolbar" at bounding box center [1001, 297] width 19 height 19
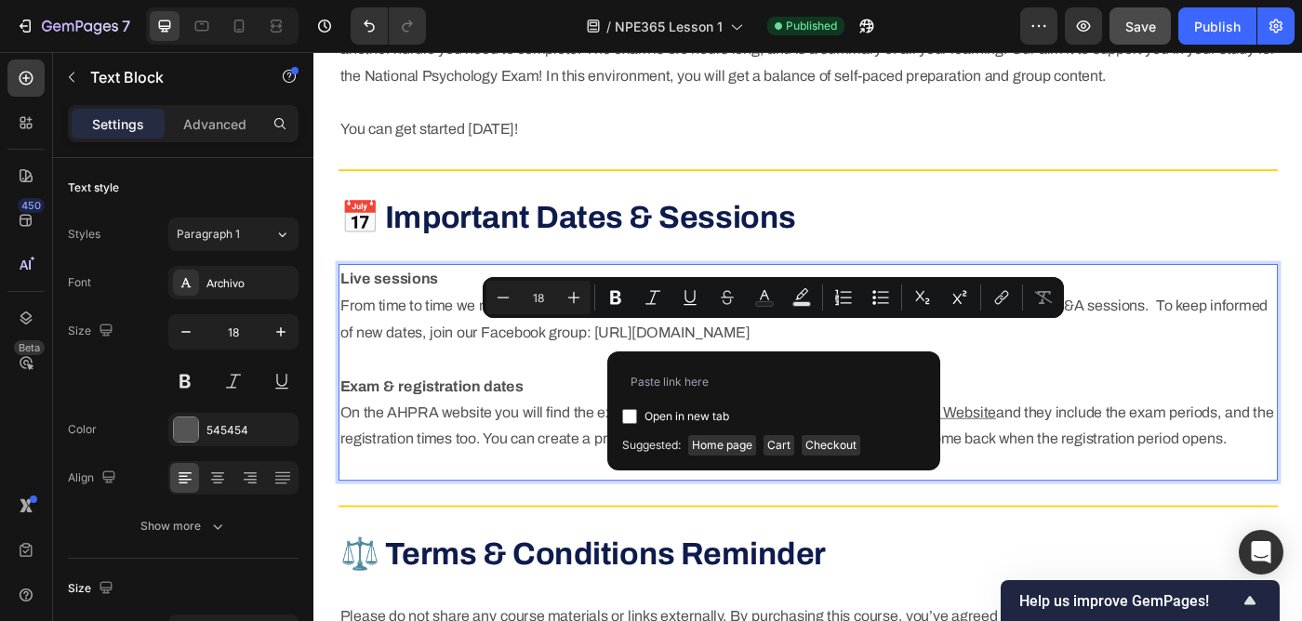
click at [682, 410] on span "Open in new tab" at bounding box center [686, 416] width 85 height 22
checkbox input "true"
click at [718, 378] on input "Editor contextual toolbar" at bounding box center [773, 381] width 303 height 30
paste input "[URL][DOMAIN_NAME]"
type input "[URL][DOMAIN_NAME]"
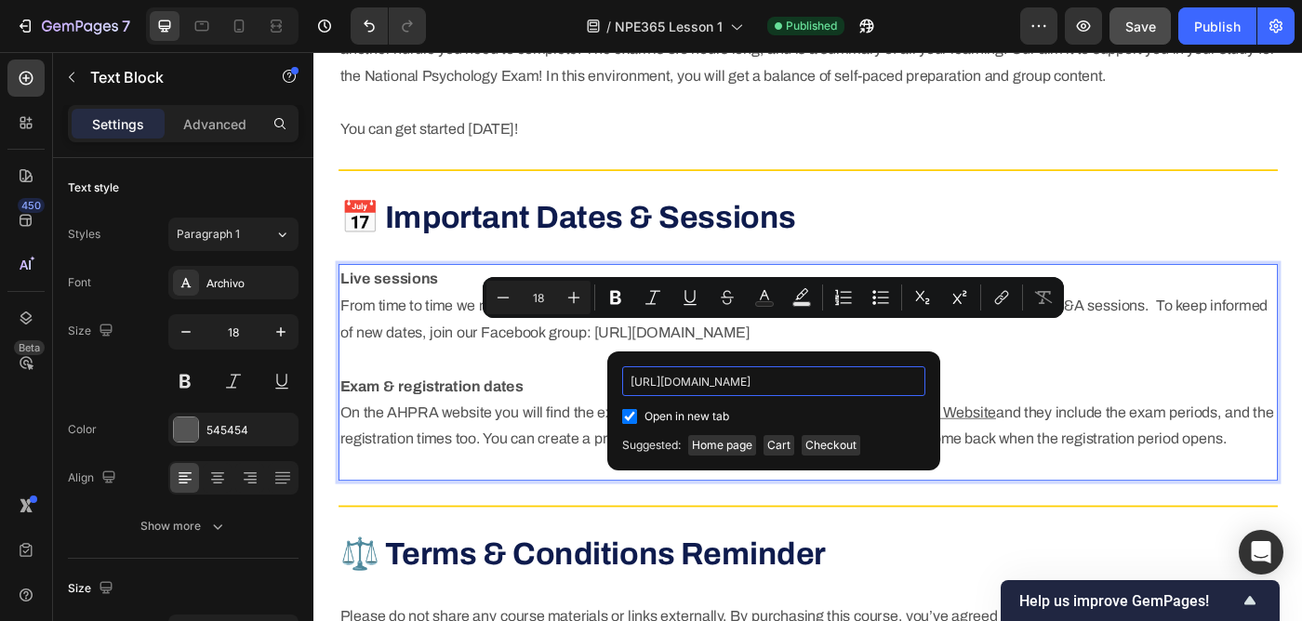
scroll to position [0, 31]
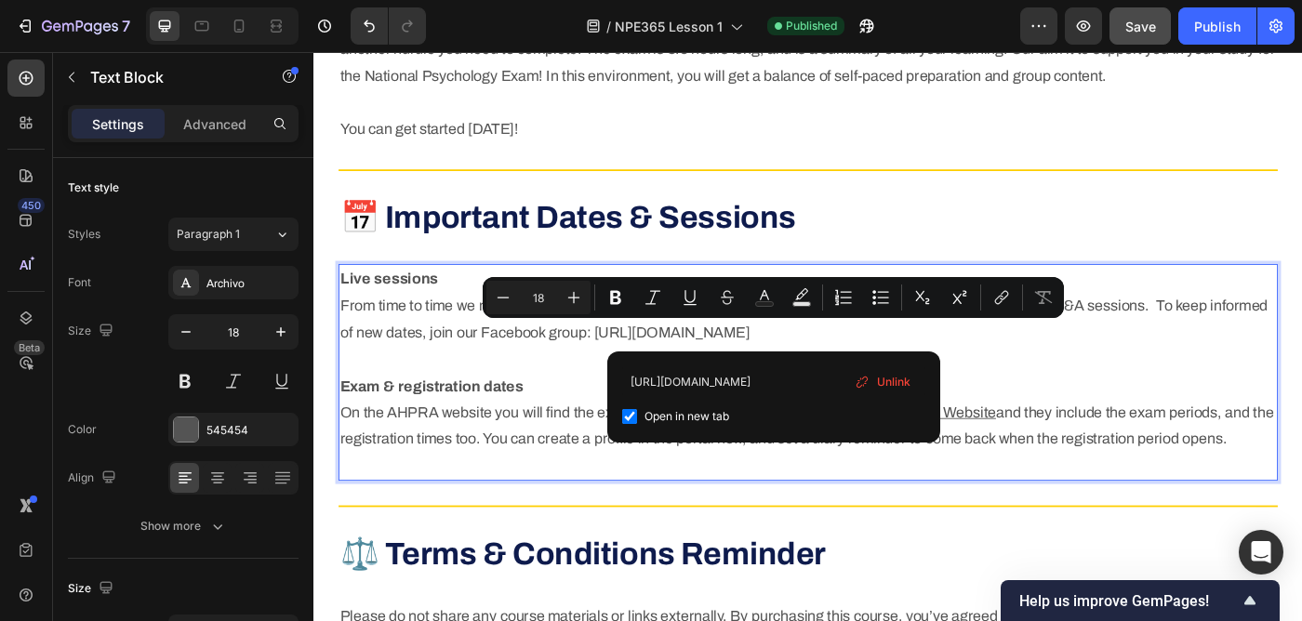
click at [1026, 376] on p "Live sessions From time to time we may run live sessions on the NPE, including …" at bounding box center [871, 413] width 1056 height 241
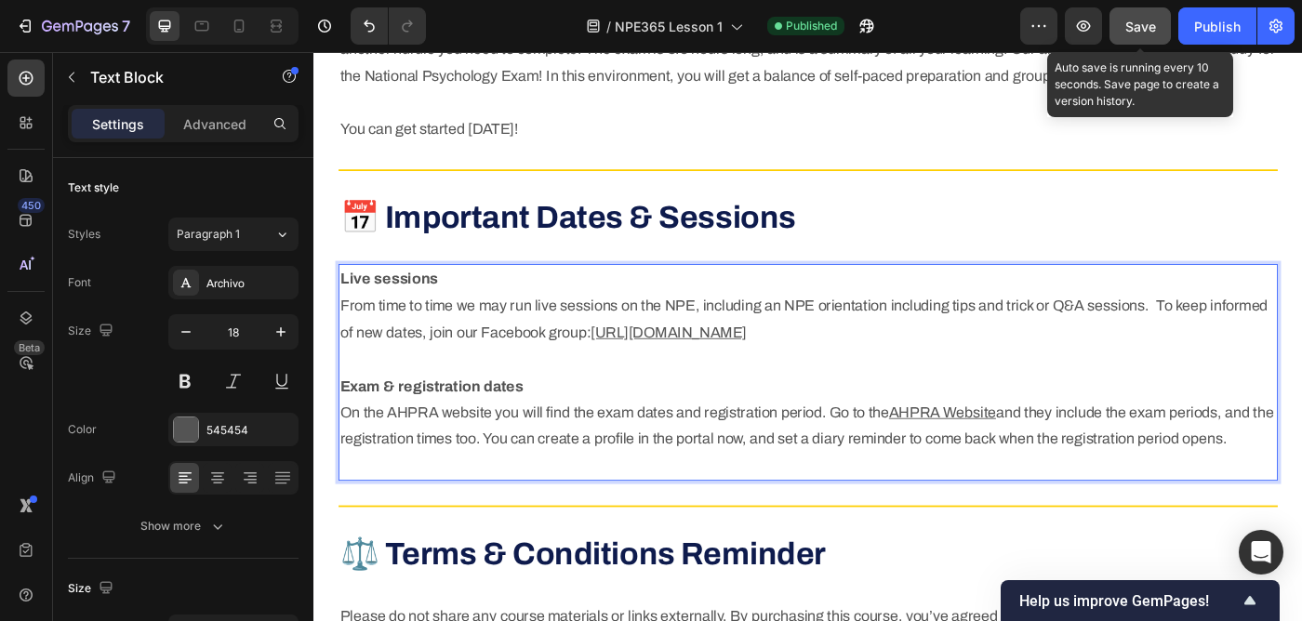
click at [1147, 21] on span "Save" at bounding box center [1140, 27] width 31 height 16
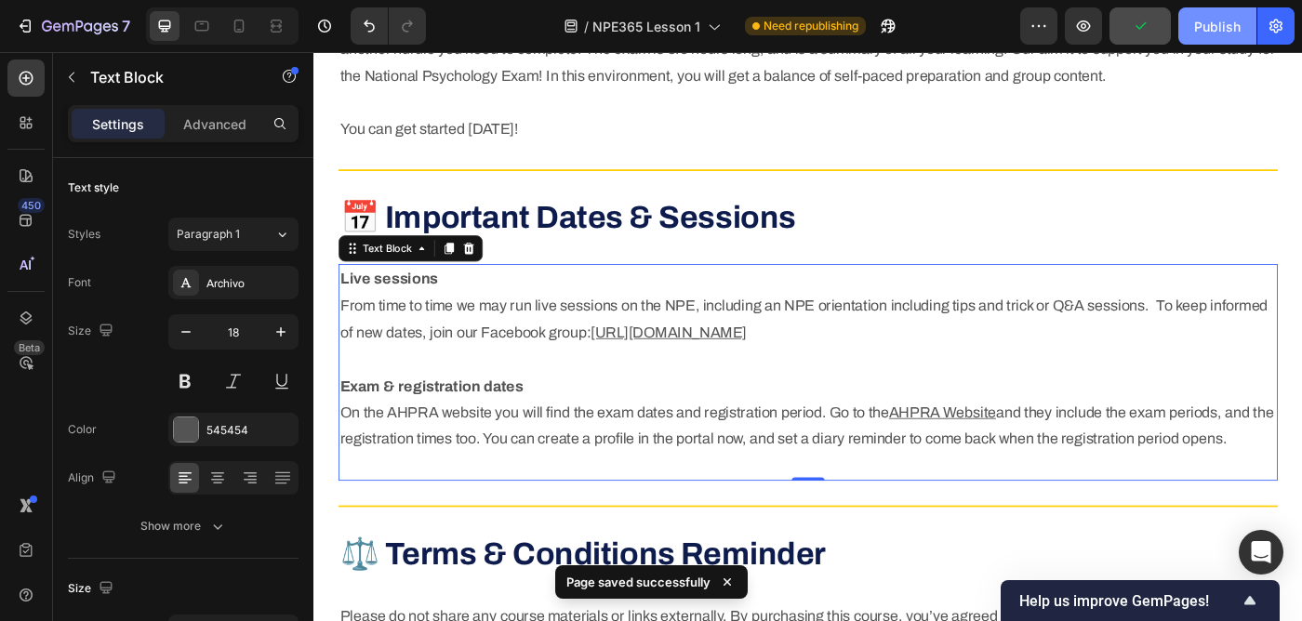
click at [1215, 29] on div "Publish" at bounding box center [1217, 27] width 46 height 20
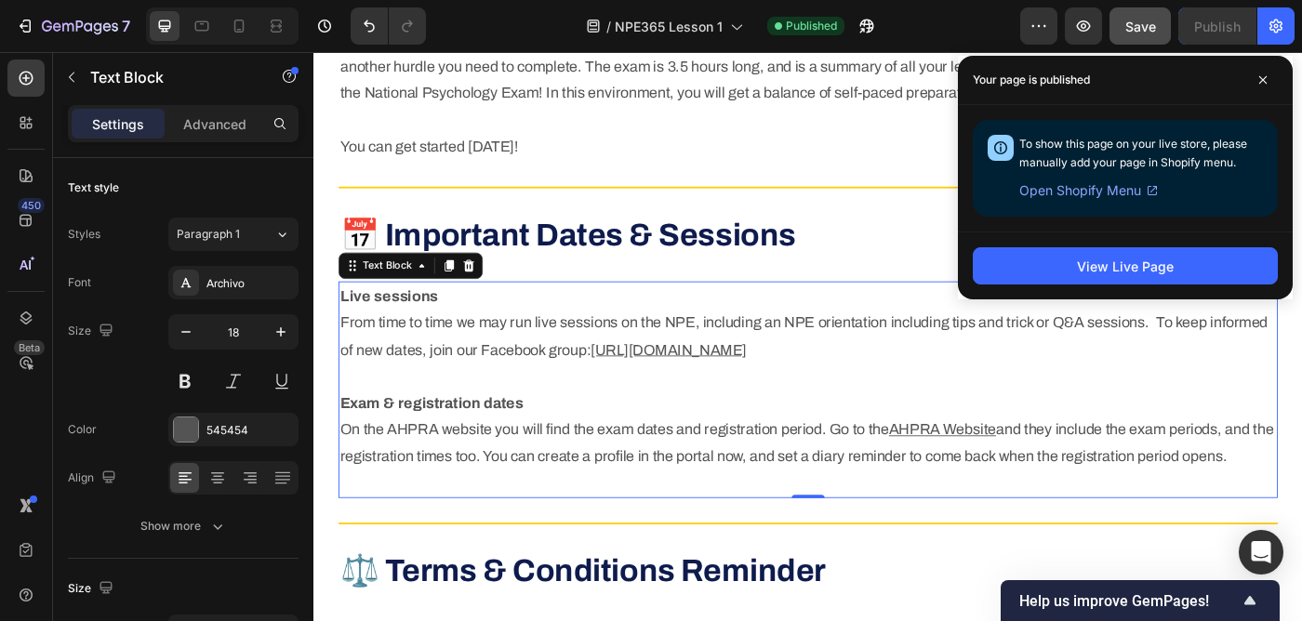
scroll to position [1312, 0]
